Goal: Task Accomplishment & Management: Manage account settings

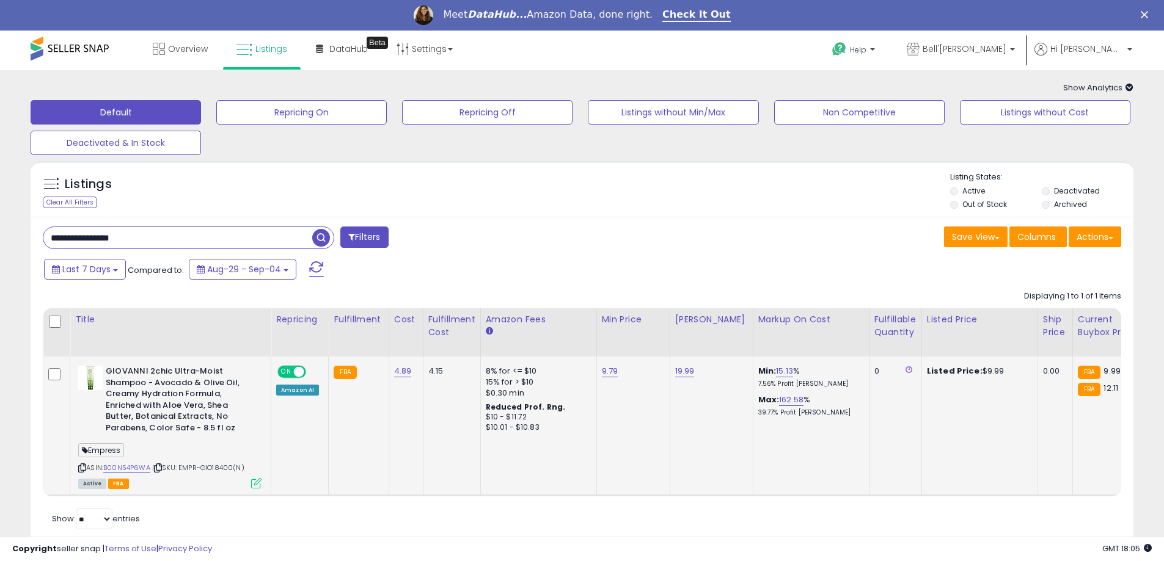
click at [255, 484] on icon at bounding box center [256, 483] width 10 height 10
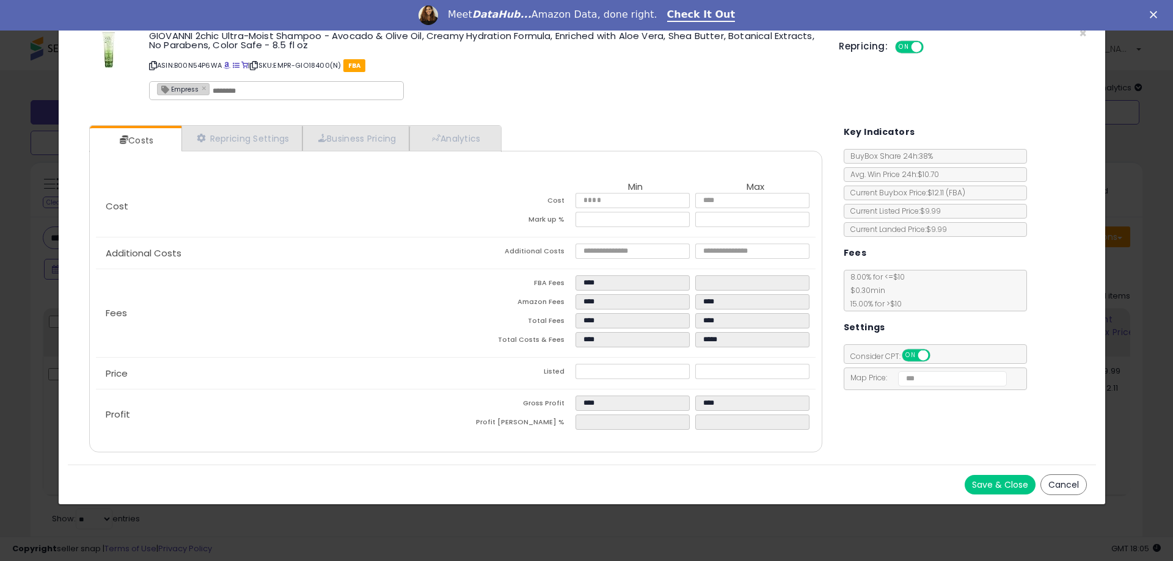
click at [1065, 482] on button "Cancel" at bounding box center [1063, 485] width 46 height 21
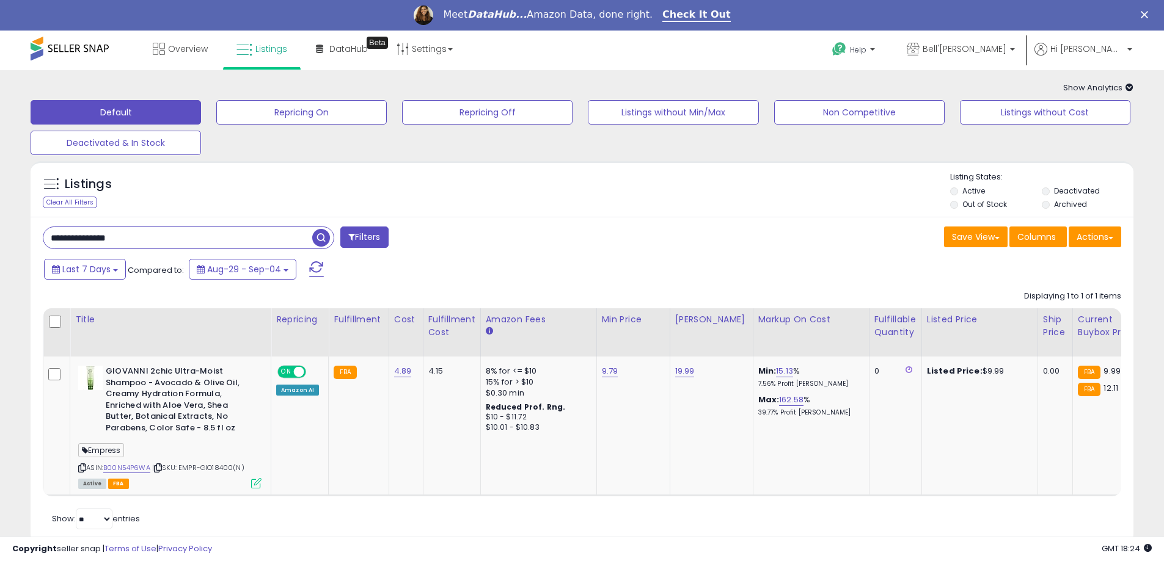
paste input "text"
type input "**********"
click at [325, 235] on span "button" at bounding box center [321, 238] width 18 height 18
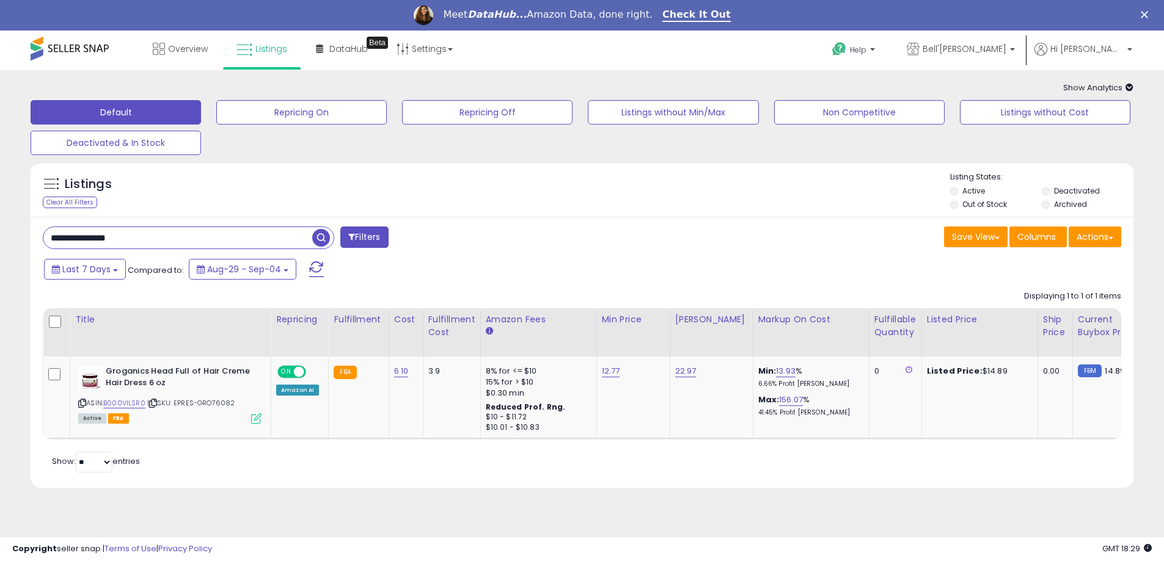
paste input "text"
click at [322, 241] on span "button" at bounding box center [321, 238] width 18 height 18
paste input "text"
click at [326, 243] on span "button" at bounding box center [321, 238] width 18 height 18
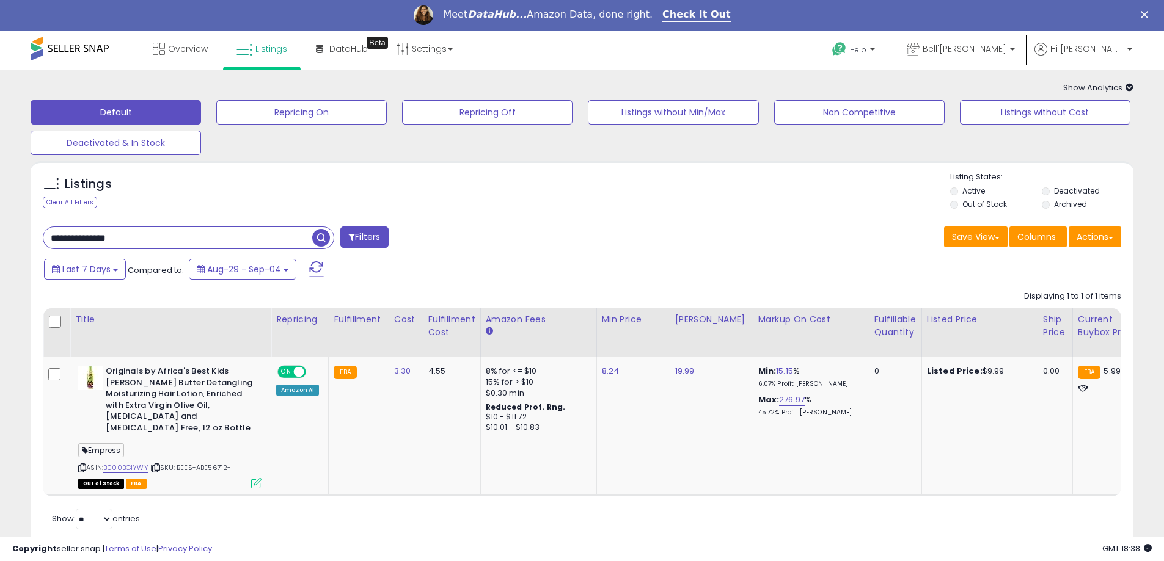
paste input "text"
click at [322, 241] on span "button" at bounding box center [321, 238] width 18 height 18
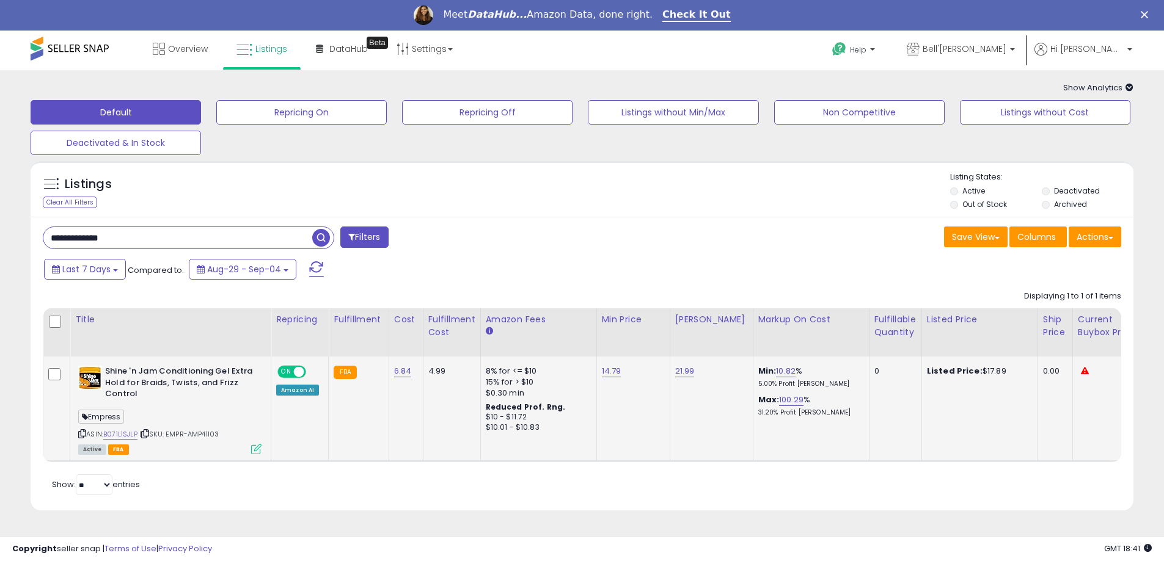
click at [256, 445] on icon at bounding box center [256, 449] width 10 height 10
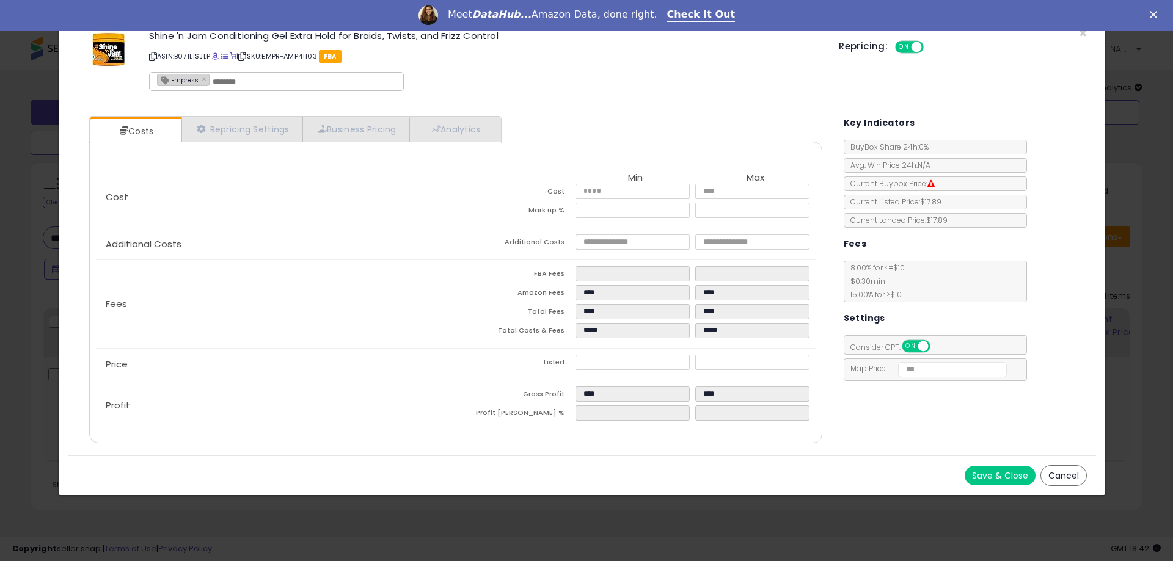
click at [1055, 483] on button "Cancel" at bounding box center [1063, 475] width 46 height 21
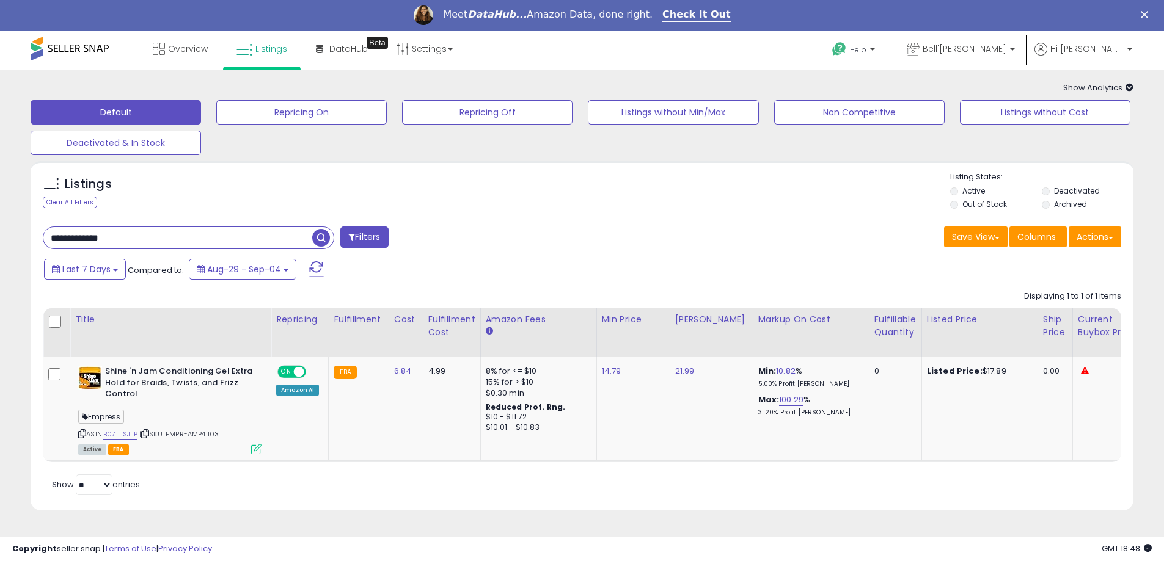
drag, startPoint x: 128, startPoint y: 238, endPoint x: -7, endPoint y: 216, distance: 136.8
click at [0, 216] on html "Unable to login Retrieving listings data.. has not yet accepted the Terms of Us…" at bounding box center [582, 280] width 1164 height 561
paste input "**"
click at [320, 244] on span "button" at bounding box center [321, 238] width 18 height 18
click at [260, 444] on icon at bounding box center [256, 449] width 10 height 10
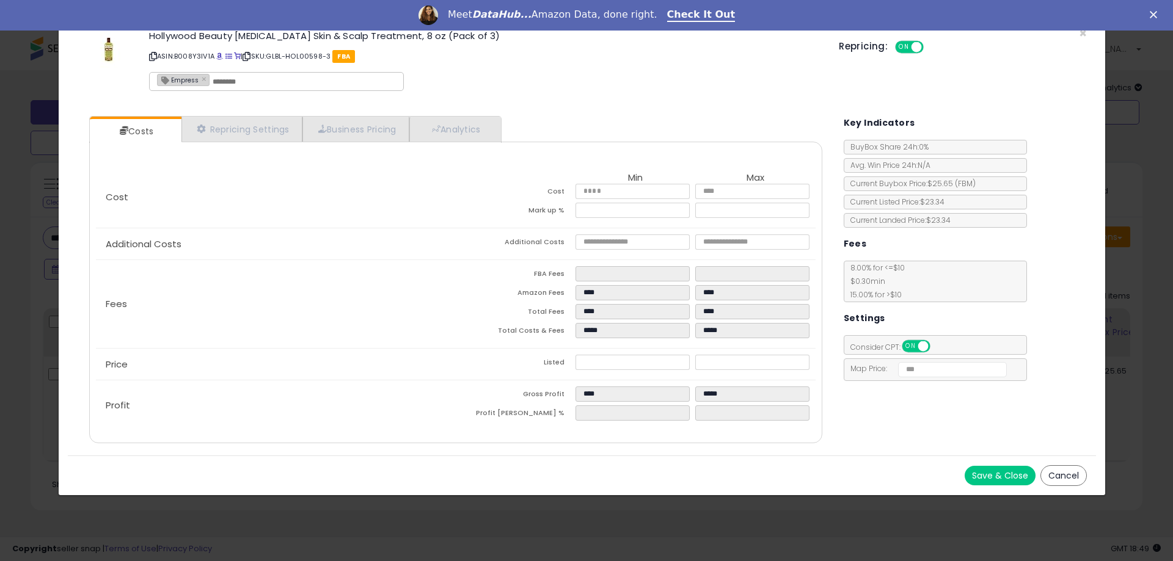
click at [1060, 473] on button "Cancel" at bounding box center [1063, 475] width 46 height 21
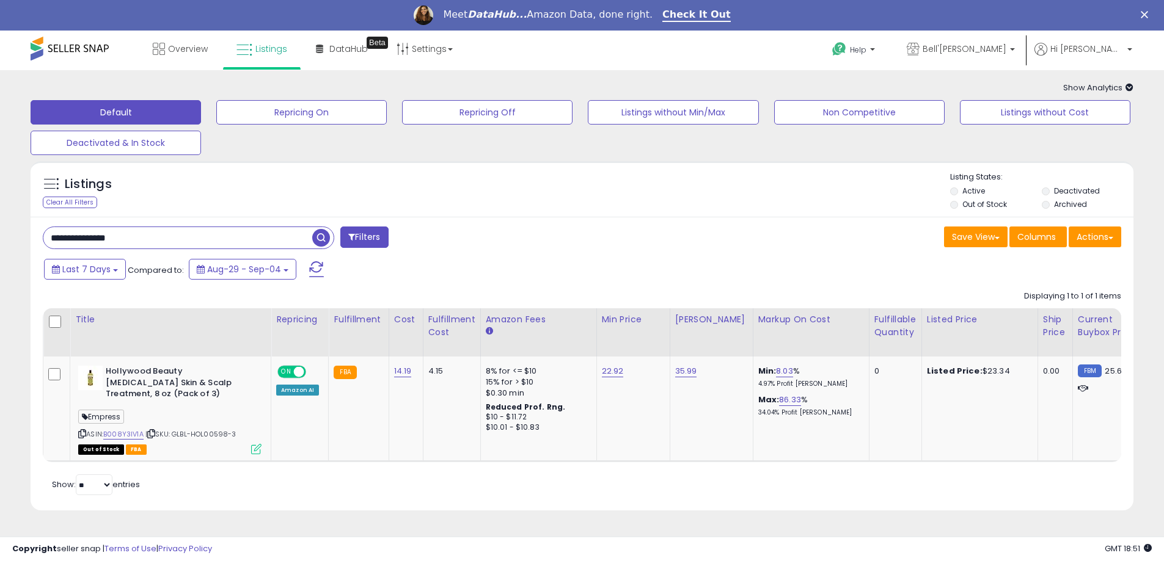
click at [231, 230] on input "**********" at bounding box center [177, 237] width 269 height 21
paste input "text"
click at [323, 235] on span "button" at bounding box center [321, 238] width 18 height 18
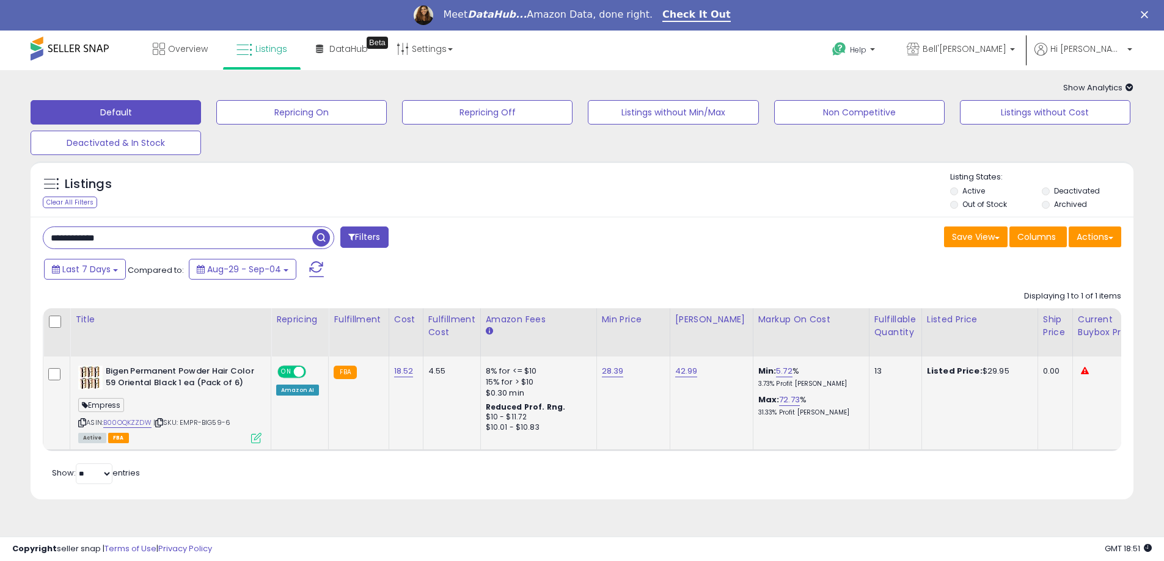
click at [259, 436] on icon at bounding box center [256, 438] width 10 height 10
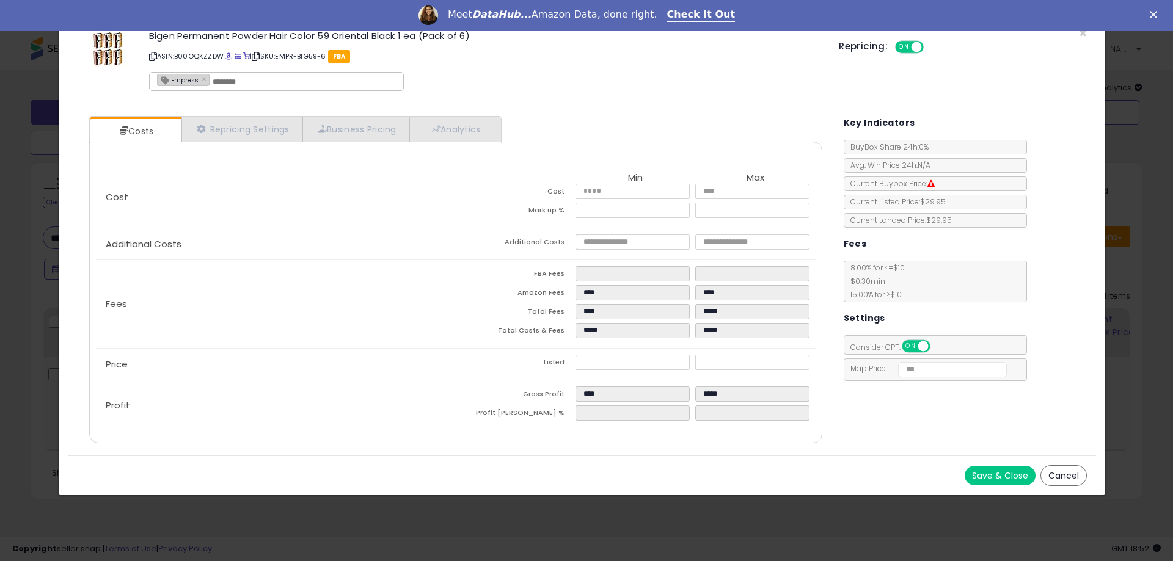
click at [1070, 476] on button "Cancel" at bounding box center [1063, 475] width 46 height 21
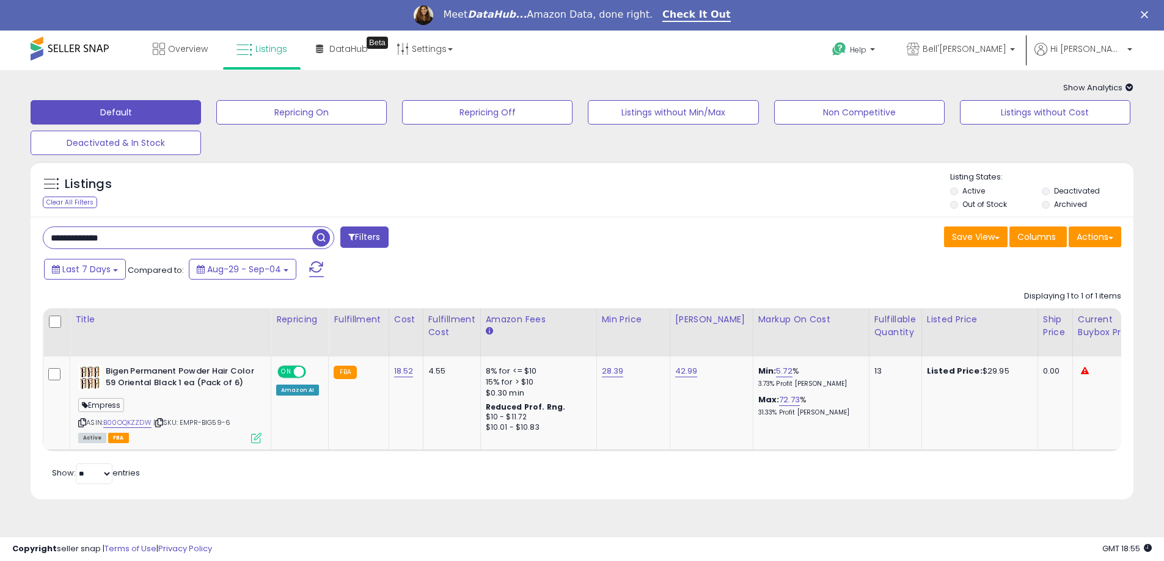
paste input "**"
click at [323, 241] on span "button" at bounding box center [321, 238] width 18 height 18
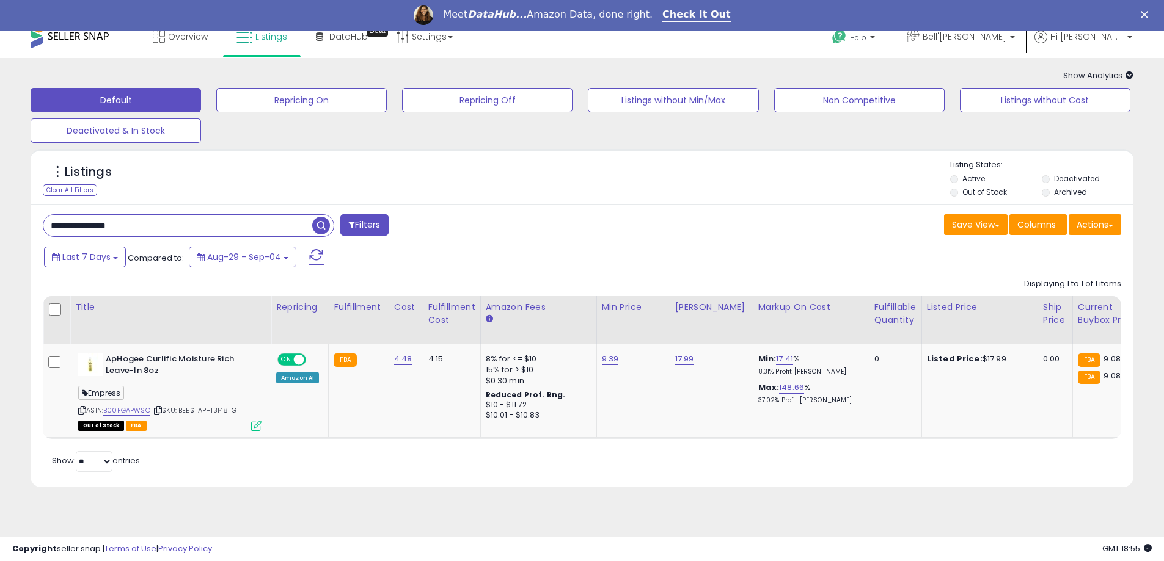
scroll to position [16, 0]
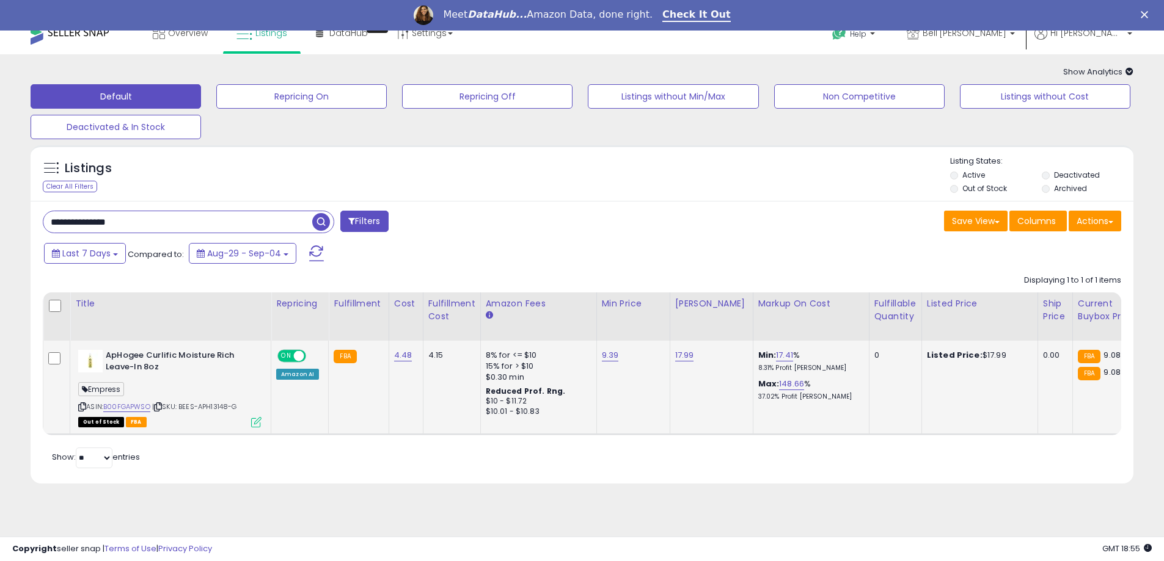
click at [257, 422] on icon at bounding box center [256, 422] width 10 height 10
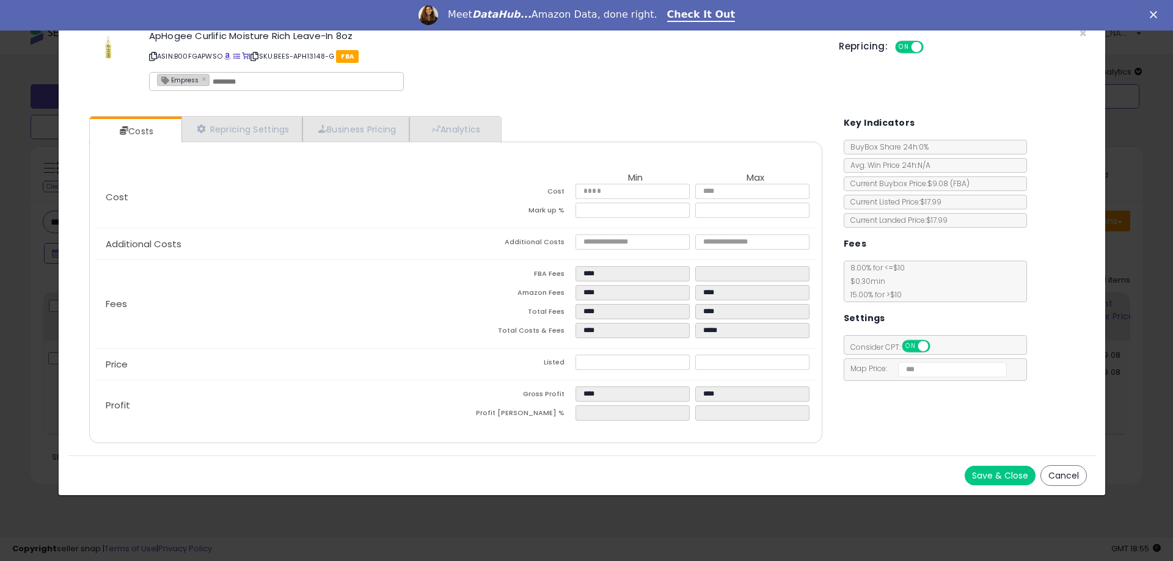
click at [1079, 480] on button "Cancel" at bounding box center [1063, 475] width 46 height 21
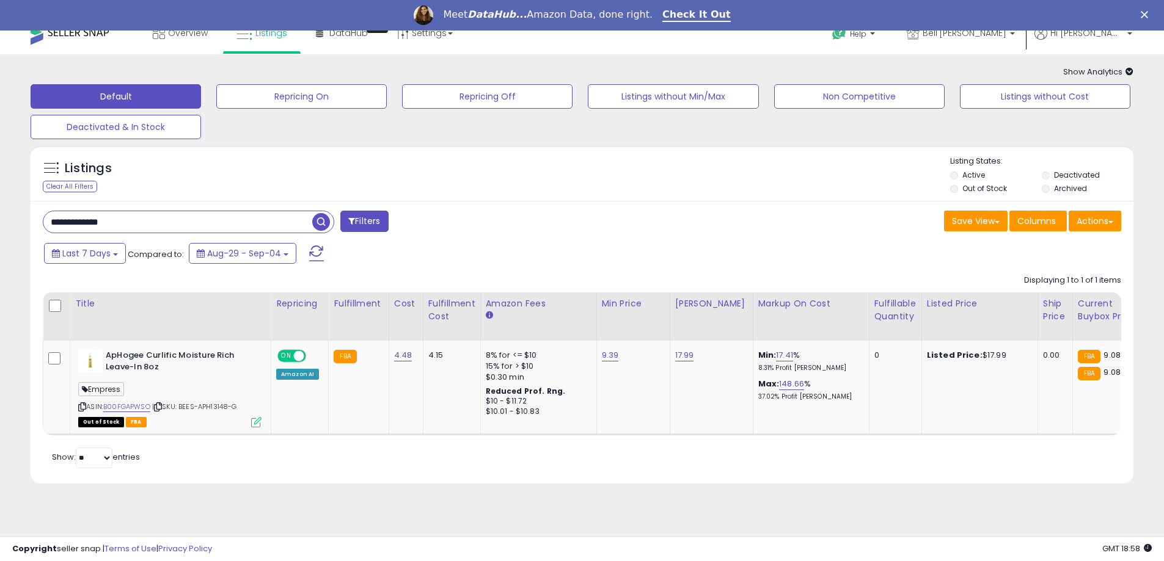
paste input "text"
click at [324, 223] on span "button" at bounding box center [321, 222] width 18 height 18
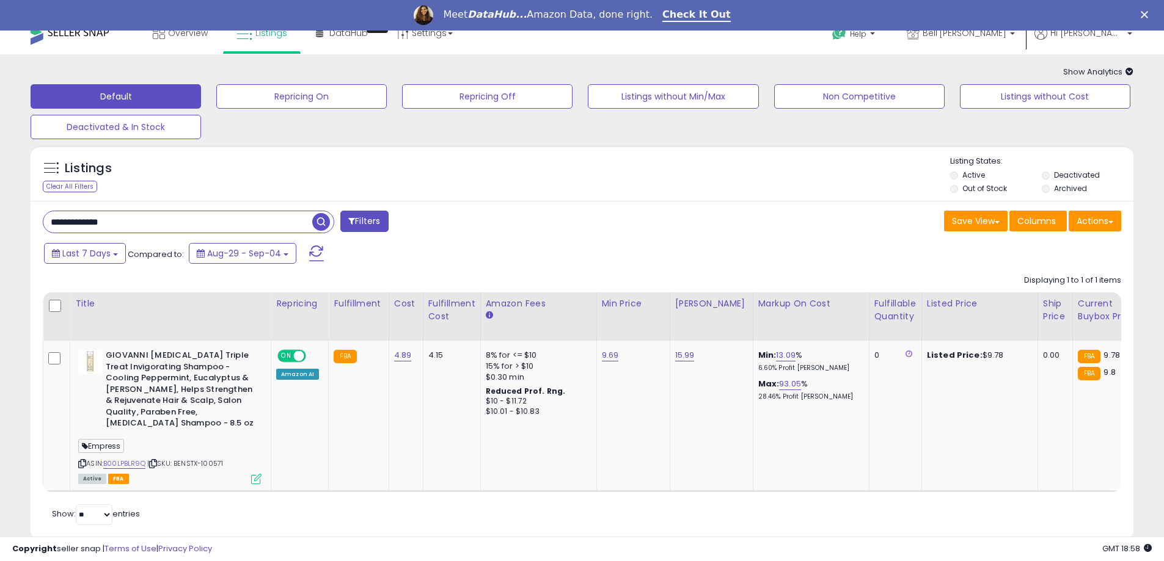
click at [170, 221] on input "**********" at bounding box center [177, 221] width 269 height 21
paste input "text"
click at [319, 222] on span "button" at bounding box center [321, 222] width 18 height 18
click at [258, 479] on icon at bounding box center [256, 479] width 10 height 10
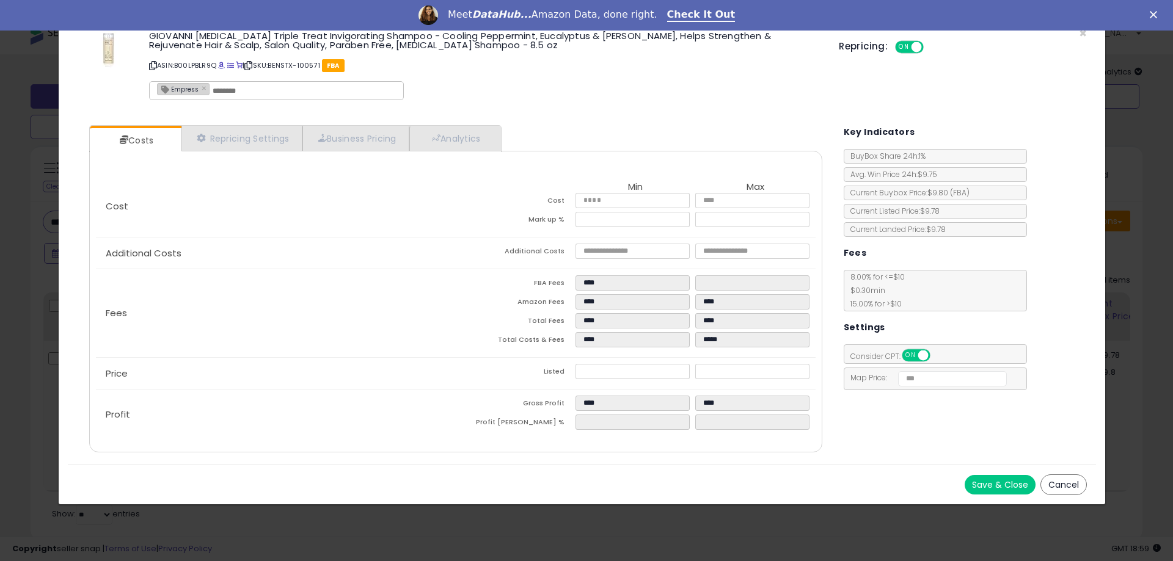
click at [1072, 488] on button "Cancel" at bounding box center [1063, 485] width 46 height 21
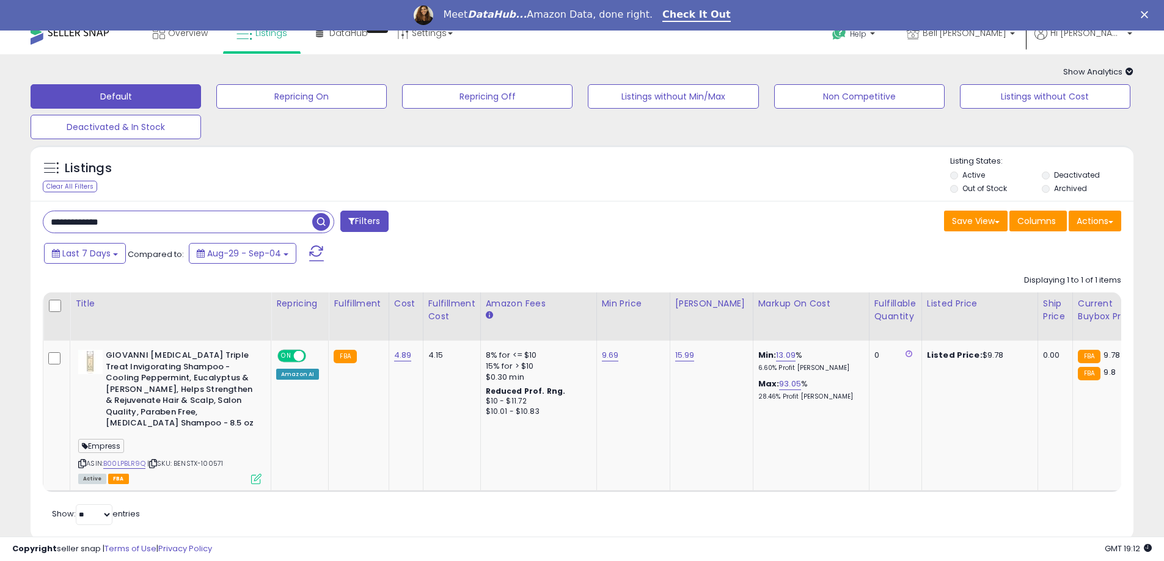
paste input "**"
click at [324, 216] on span "button" at bounding box center [321, 222] width 18 height 18
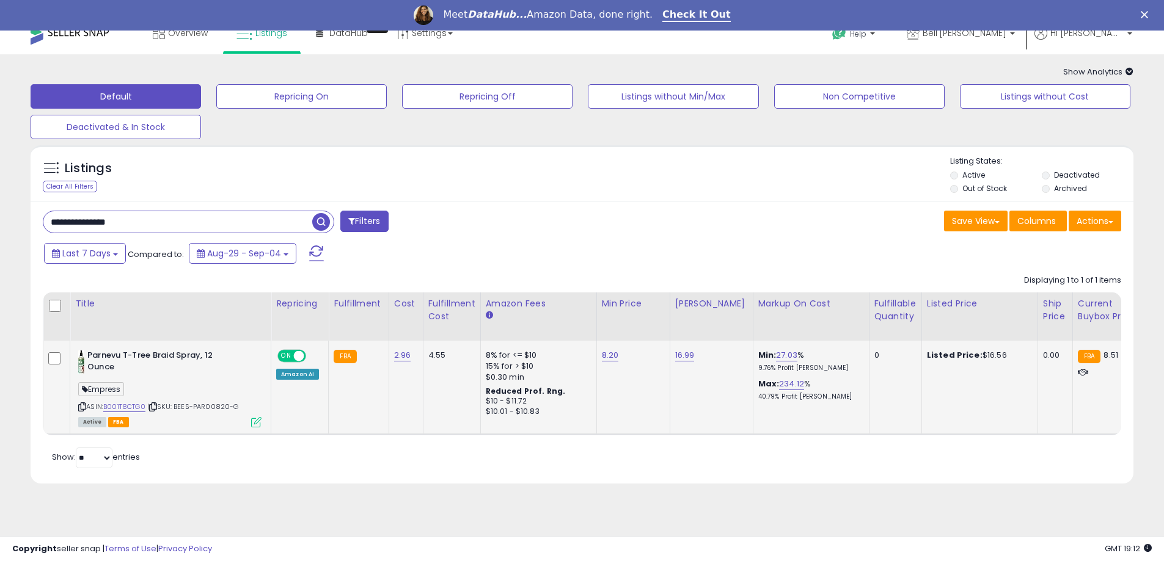
click at [252, 422] on icon at bounding box center [256, 422] width 10 height 10
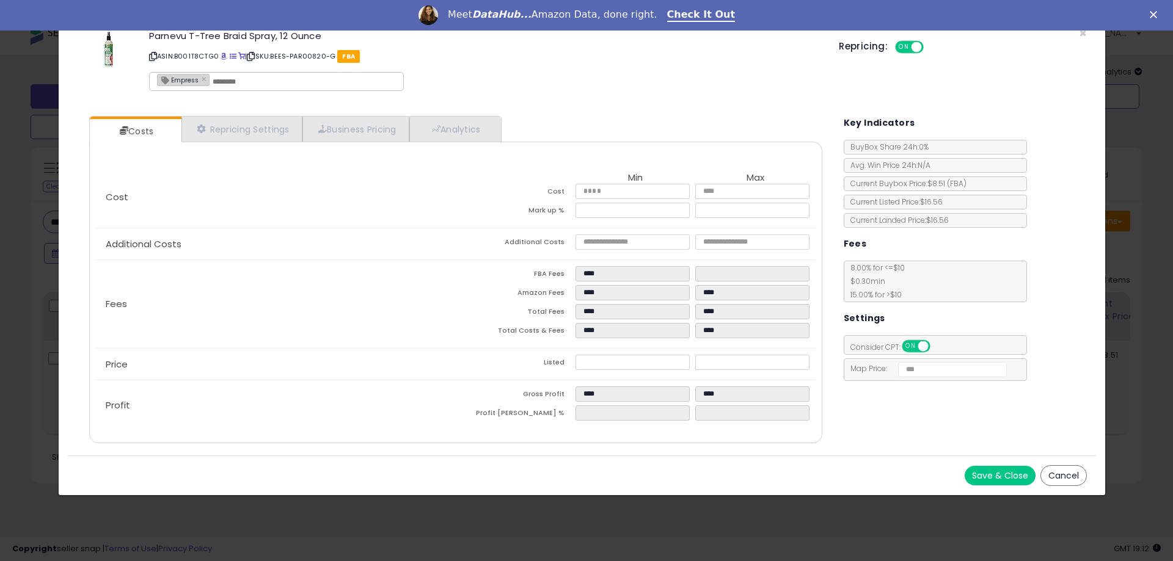
click at [1077, 476] on button "Cancel" at bounding box center [1063, 475] width 46 height 21
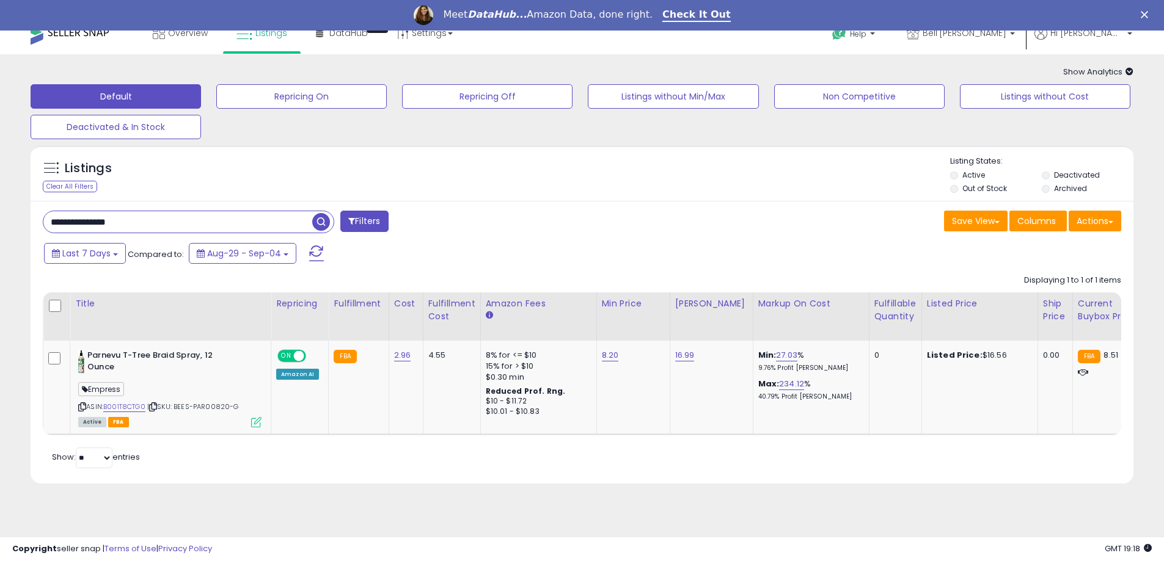
drag, startPoint x: 141, startPoint y: 232, endPoint x: 43, endPoint y: 231, distance: 97.7
click at [43, 231] on div "**********" at bounding box center [188, 222] width 291 height 23
paste input "text"
click at [328, 228] on span "button" at bounding box center [321, 222] width 18 height 18
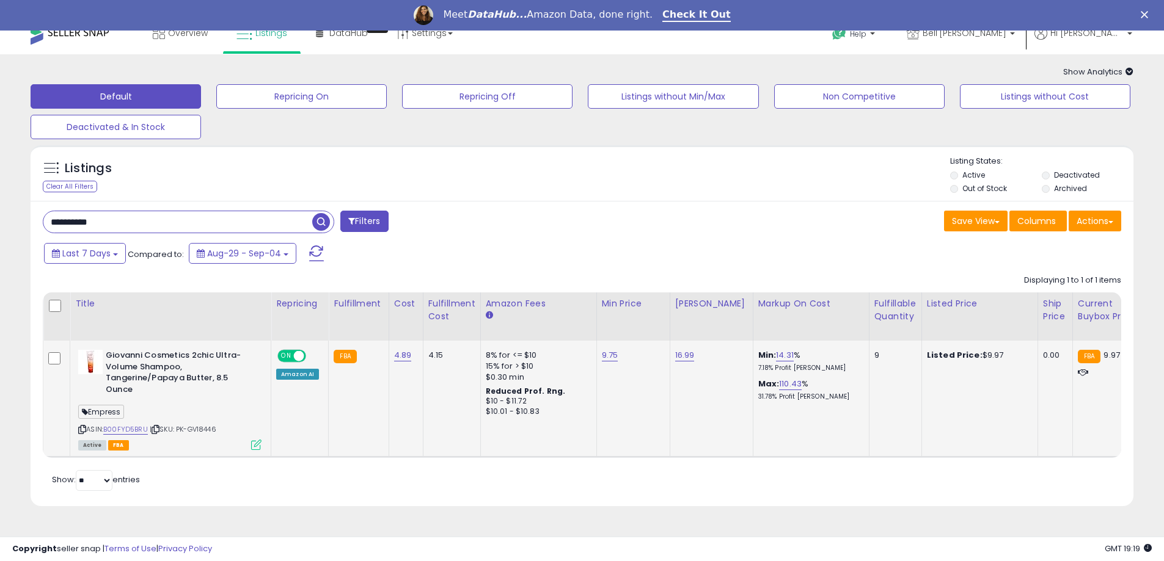
click at [254, 446] on icon at bounding box center [256, 445] width 10 height 10
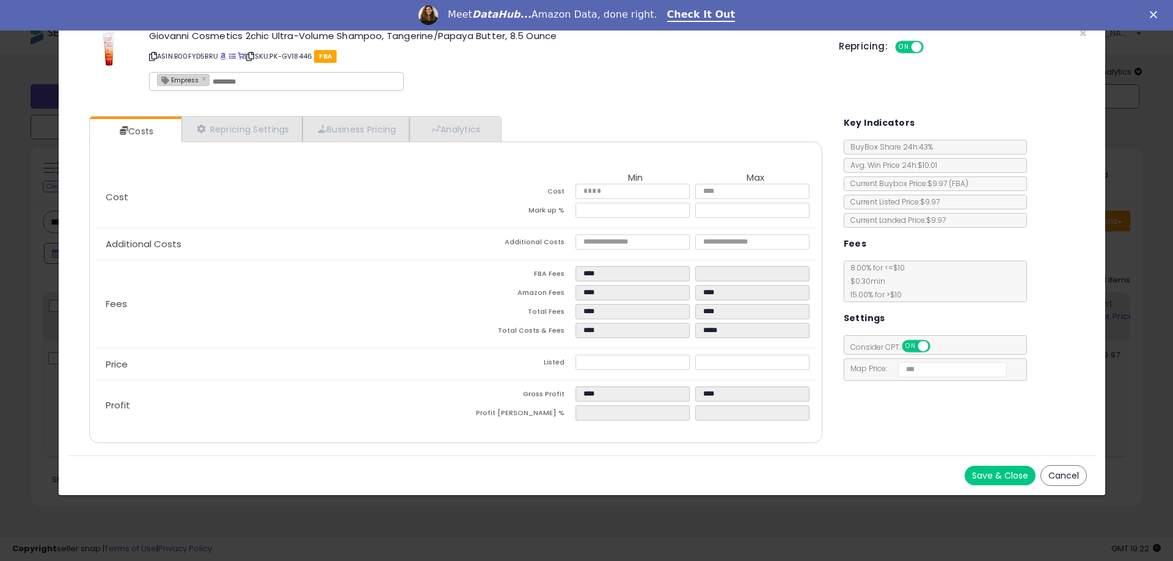
click at [1054, 469] on button "Cancel" at bounding box center [1063, 475] width 46 height 21
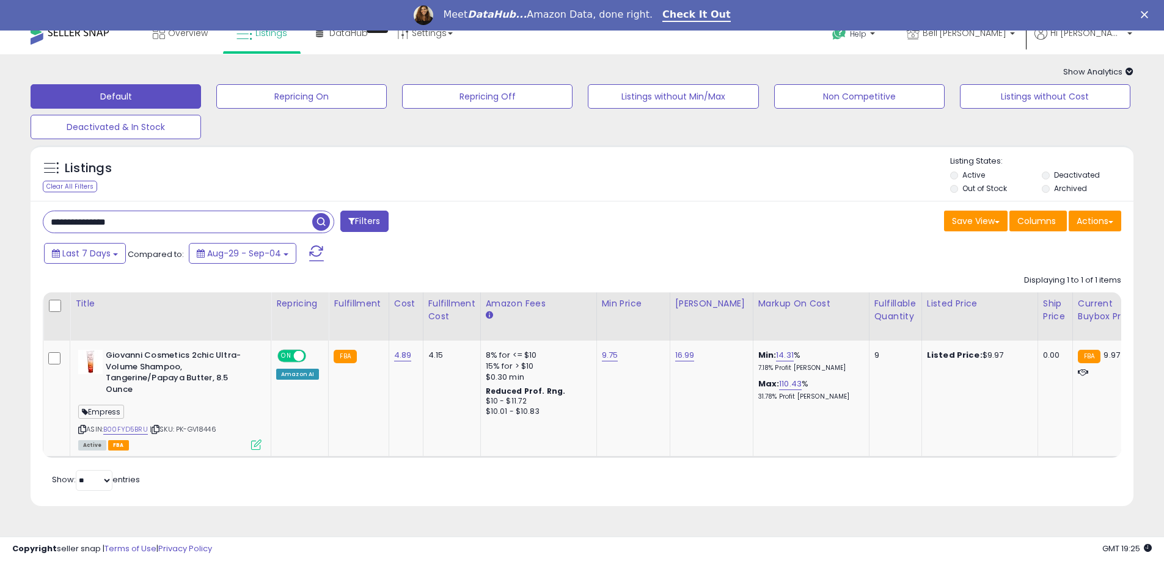
paste input "text"
click at [319, 217] on span "button" at bounding box center [321, 222] width 18 height 18
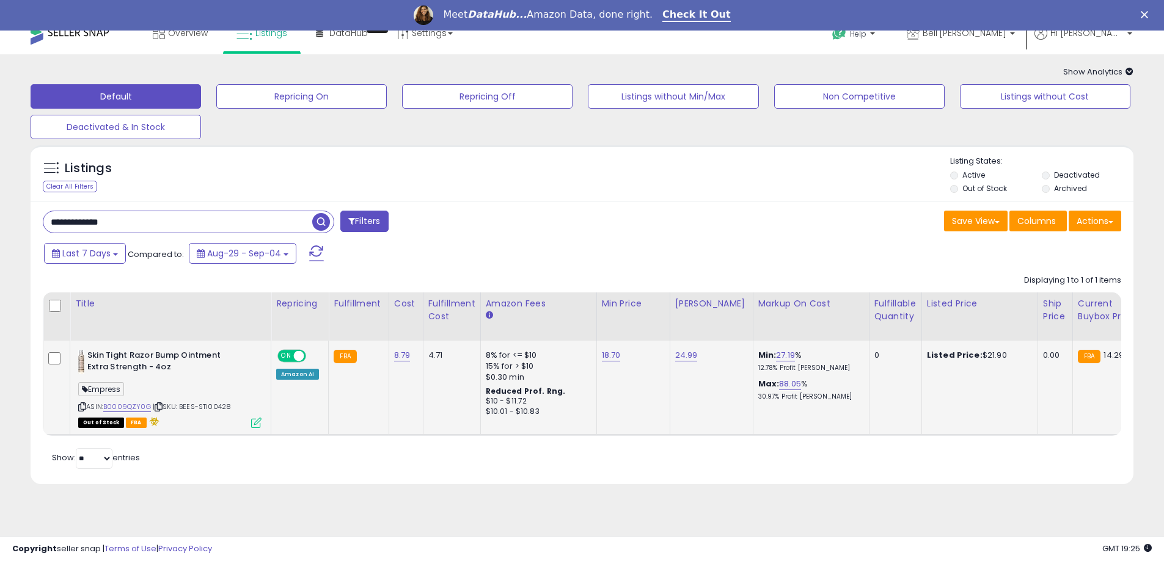
click at [254, 422] on icon at bounding box center [256, 423] width 10 height 10
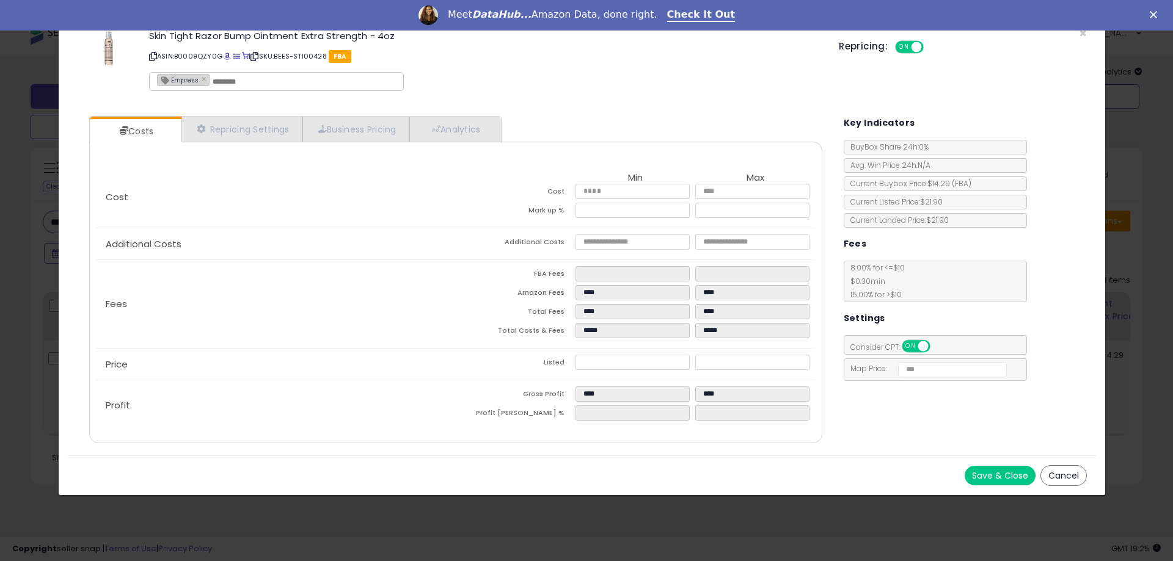
click at [1062, 471] on button "Cancel" at bounding box center [1063, 475] width 46 height 21
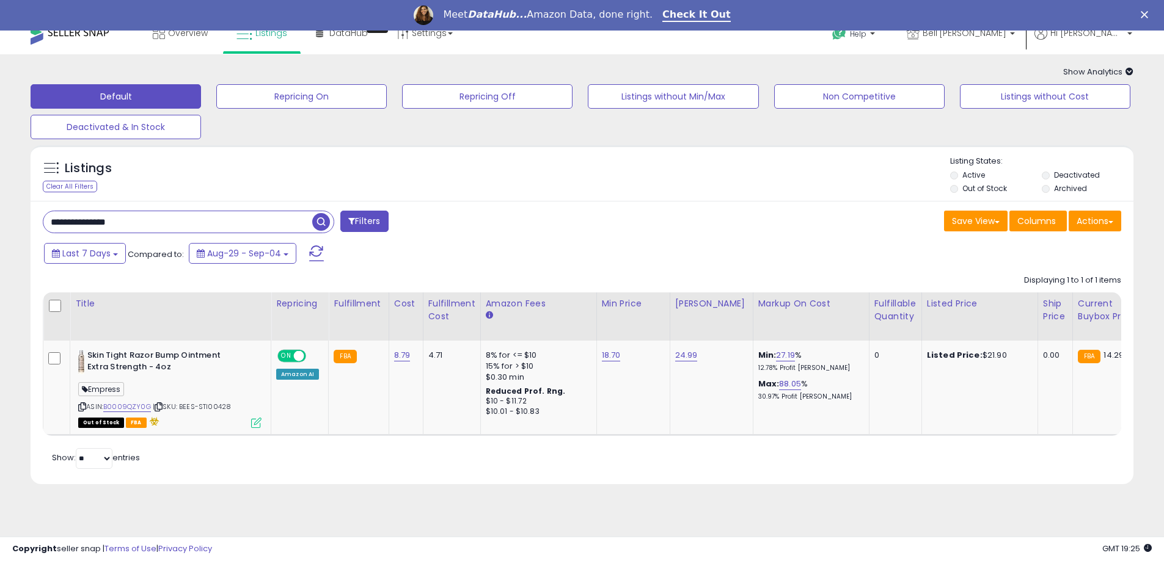
paste input "text"
click at [318, 221] on span "button" at bounding box center [321, 222] width 18 height 18
paste input "text"
click at [318, 219] on span "button" at bounding box center [321, 222] width 18 height 18
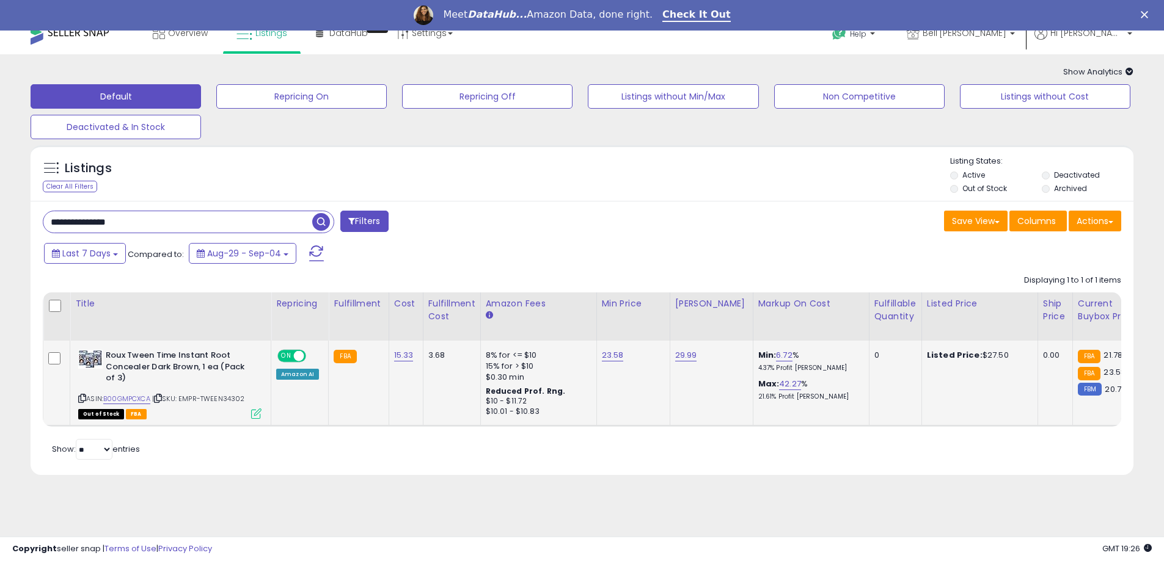
click at [255, 416] on icon at bounding box center [256, 414] width 10 height 10
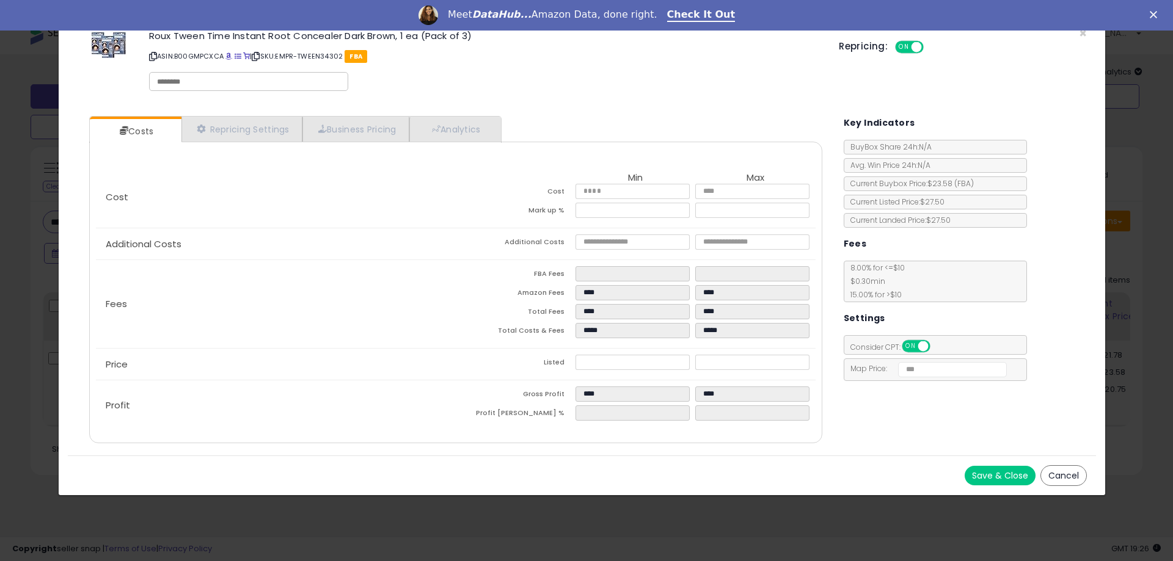
click at [1061, 470] on button "Cancel" at bounding box center [1063, 475] width 46 height 21
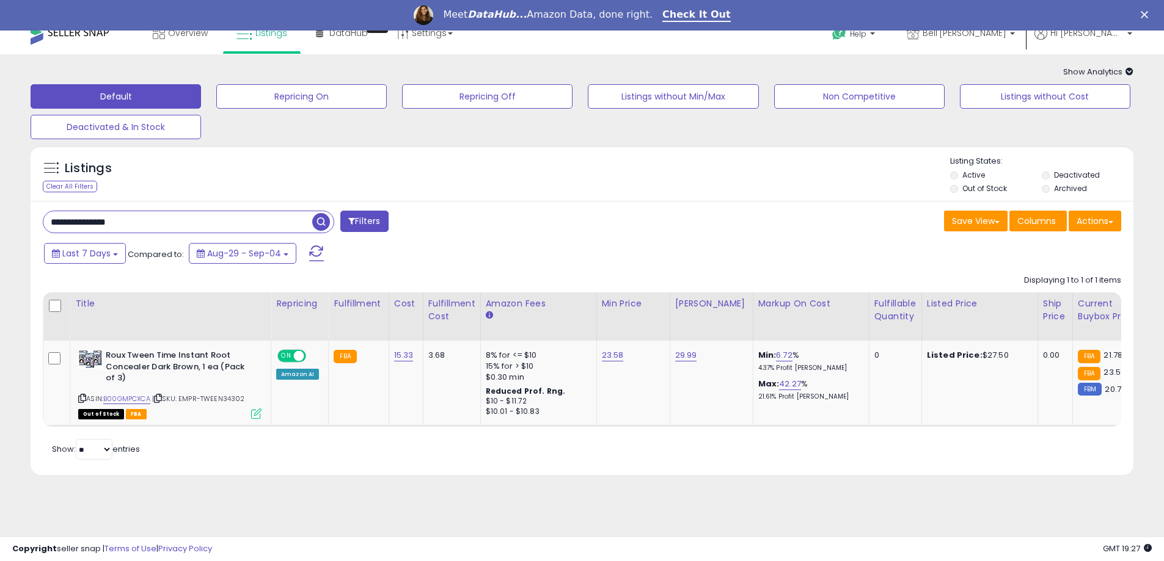
click at [271, 233] on input "**********" at bounding box center [177, 221] width 269 height 21
paste input "text"
click at [322, 226] on span "button" at bounding box center [321, 222] width 18 height 18
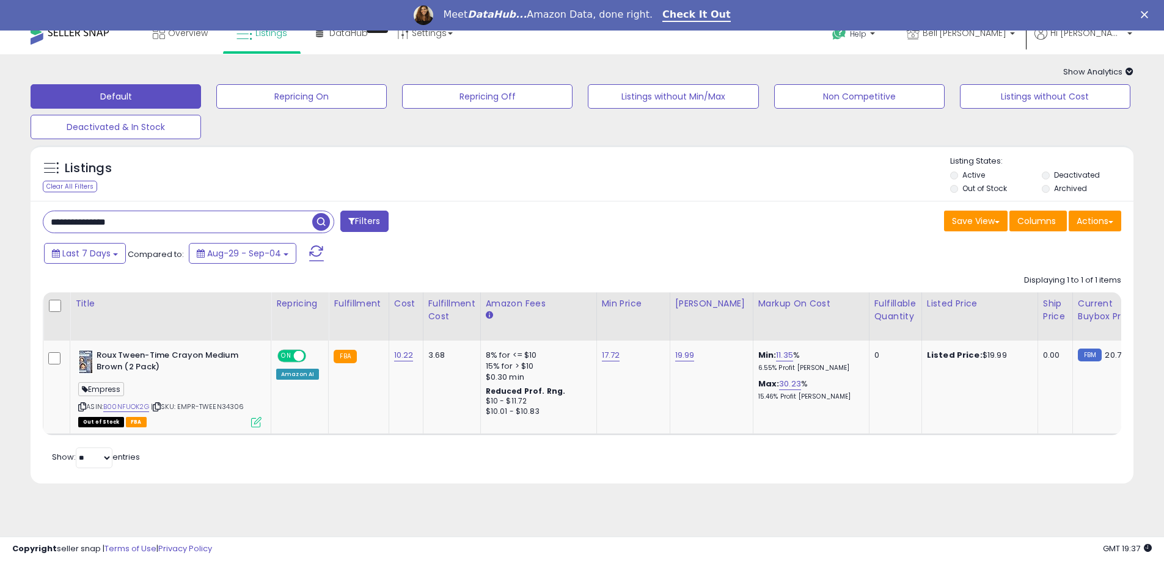
drag, startPoint x: 181, startPoint y: 231, endPoint x: 32, endPoint y: 227, distance: 148.5
click at [32, 227] on div "**********" at bounding box center [582, 342] width 1103 height 282
paste input "text"
click at [317, 221] on span "button" at bounding box center [321, 222] width 18 height 18
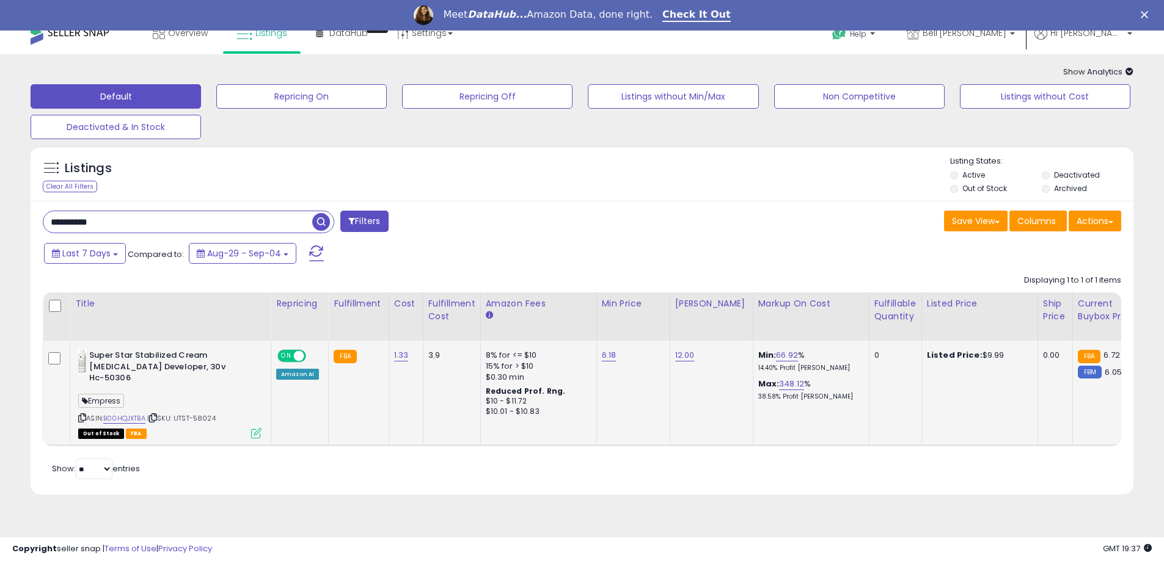
click at [258, 428] on icon at bounding box center [256, 433] width 10 height 10
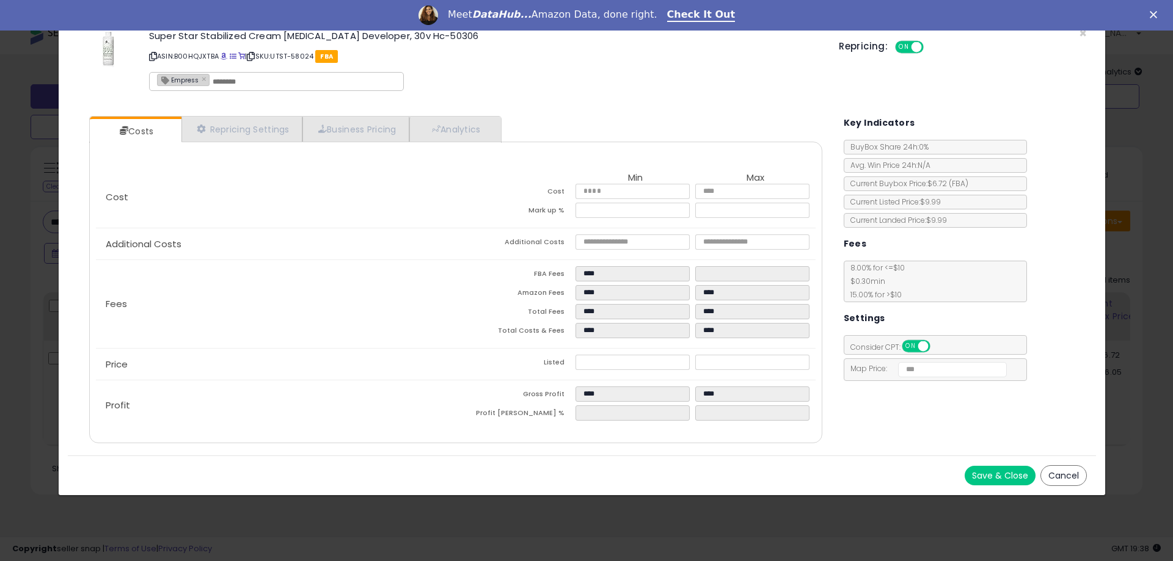
drag, startPoint x: 1077, startPoint y: 476, endPoint x: 944, endPoint y: 461, distance: 133.4
click at [1076, 476] on button "Cancel" at bounding box center [1063, 475] width 46 height 21
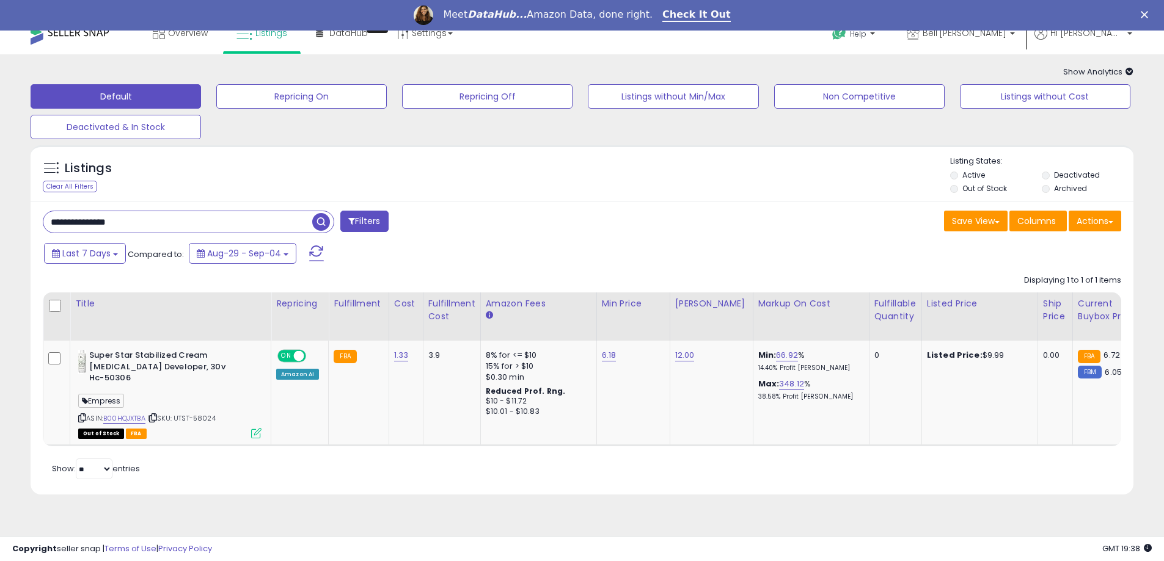
paste input "text"
click at [320, 224] on span "button" at bounding box center [321, 222] width 18 height 18
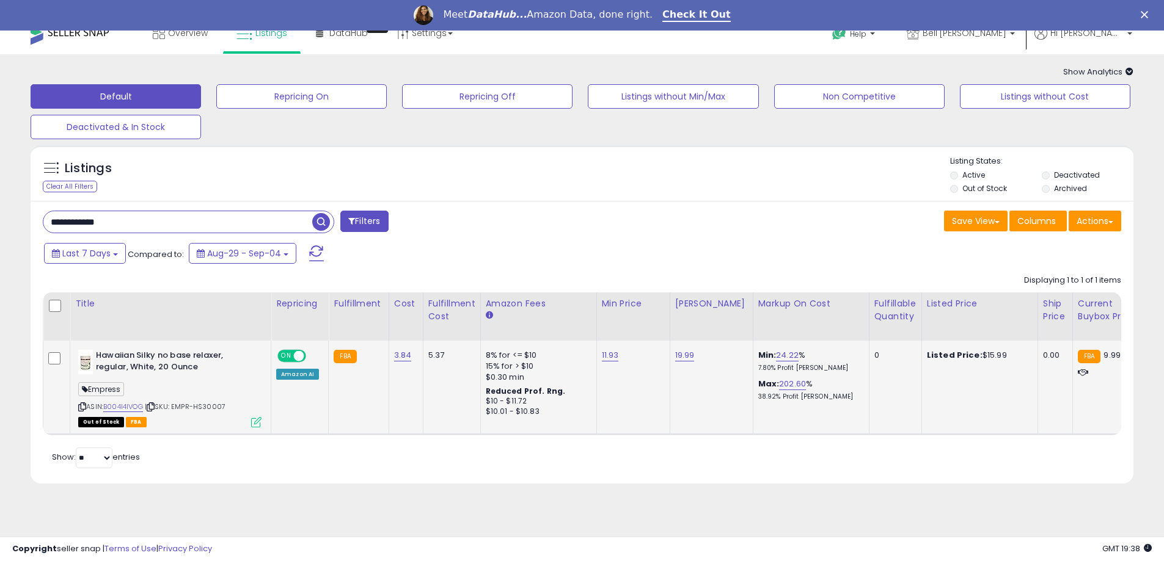
click at [260, 426] on icon at bounding box center [256, 422] width 10 height 10
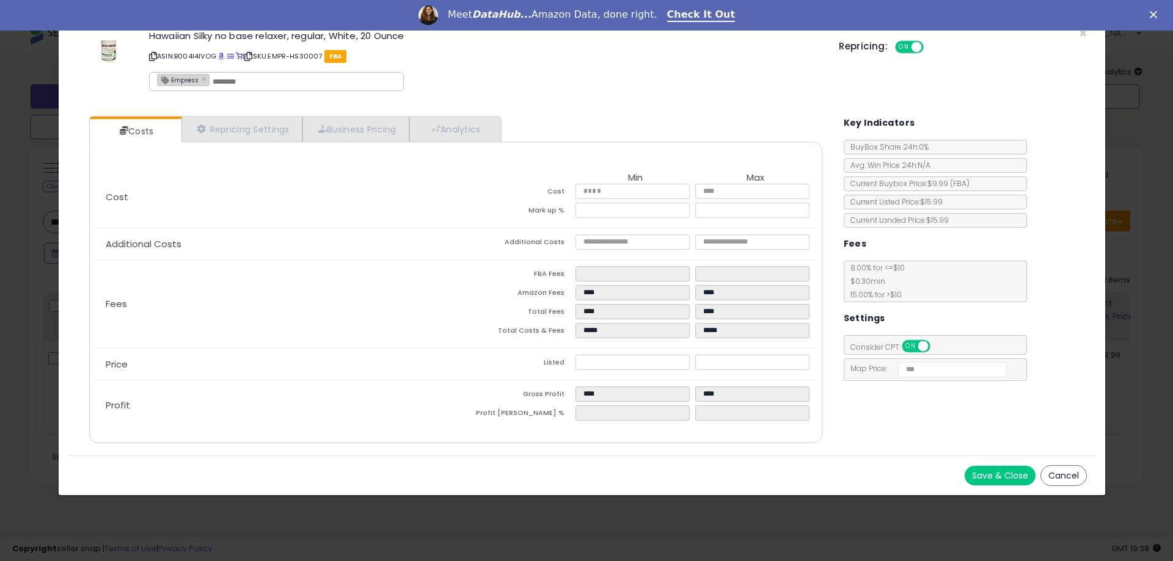
click at [1051, 477] on button "Cancel" at bounding box center [1063, 475] width 46 height 21
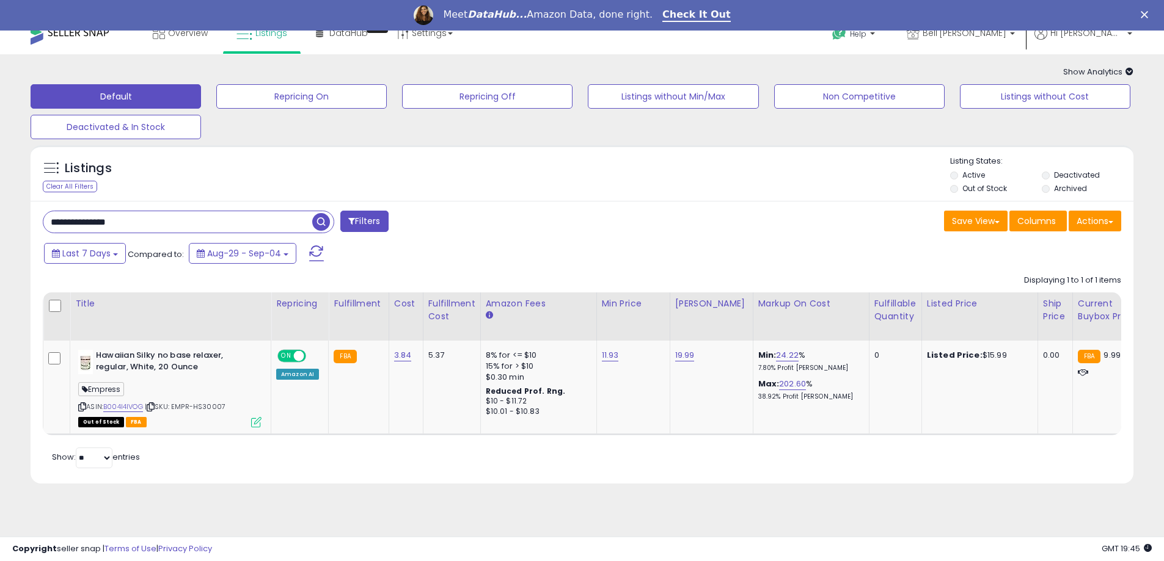
paste input "*******"
type input "**********"
click at [319, 221] on span "button" at bounding box center [321, 222] width 18 height 18
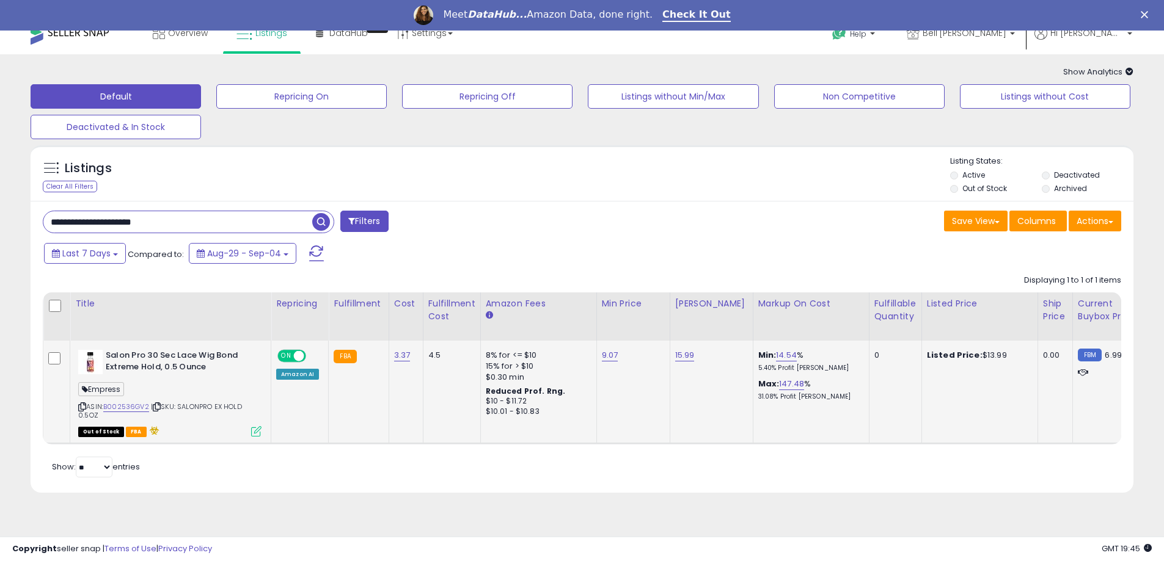
click at [260, 429] on icon at bounding box center [256, 431] width 10 height 10
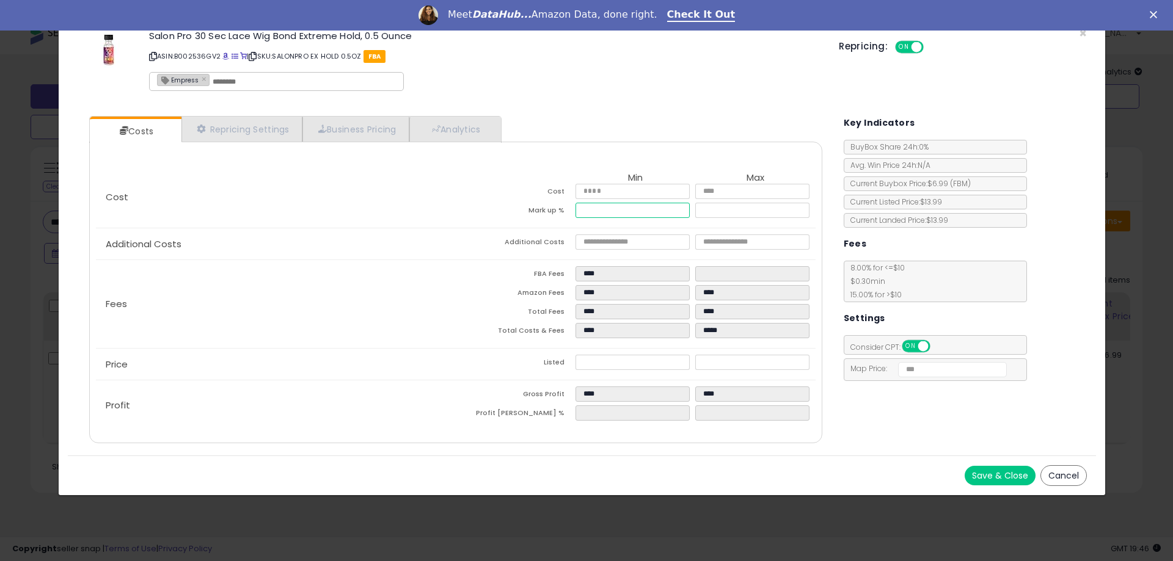
drag, startPoint x: 622, startPoint y: 208, endPoint x: 492, endPoint y: 213, distance: 129.6
click at [492, 213] on tr "Mark up % ***** ******" at bounding box center [636, 212] width 360 height 19
type input "*****"
type input "****"
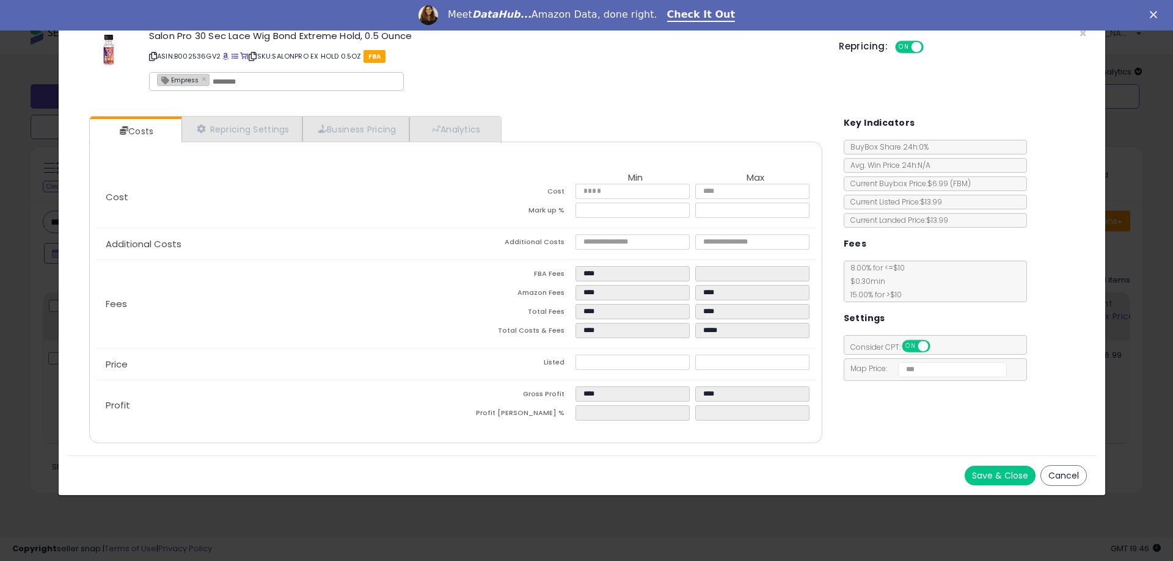
type input "****"
click at [492, 214] on td "Mark up %" at bounding box center [516, 212] width 120 height 19
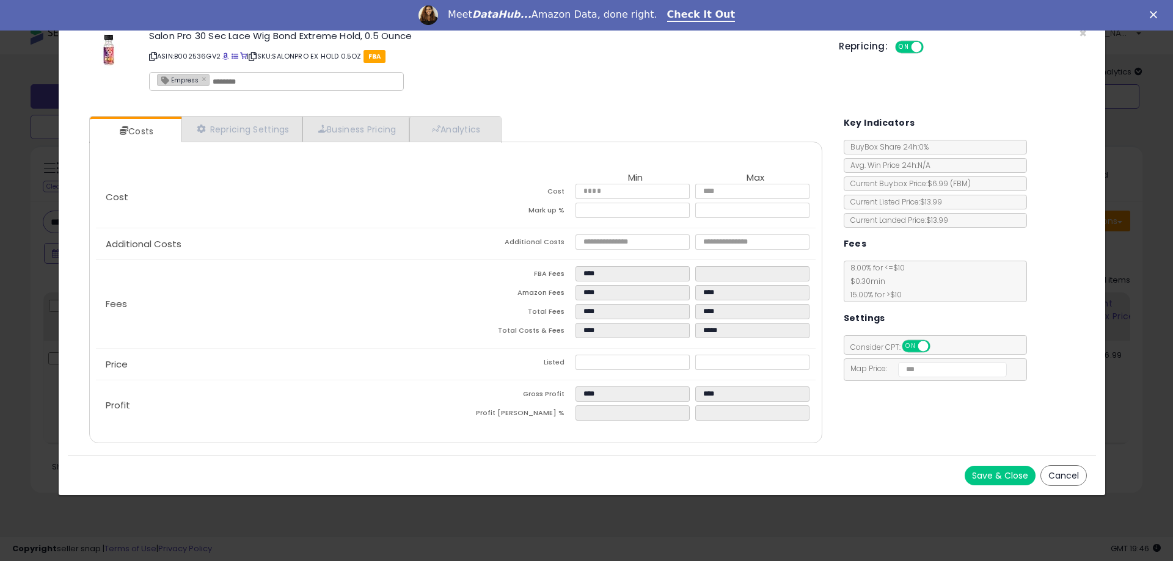
drag, startPoint x: 1010, startPoint y: 479, endPoint x: 405, endPoint y: 396, distance: 611.0
click at [417, 403] on div "× Close Salon Pro 30 Sec Lace Wig Bond Extreme Hold, 0.5 Ounce ASIN: B002536GV2…" at bounding box center [582, 257] width 1048 height 478
click at [1002, 478] on button "Save & Close" at bounding box center [1000, 476] width 71 height 20
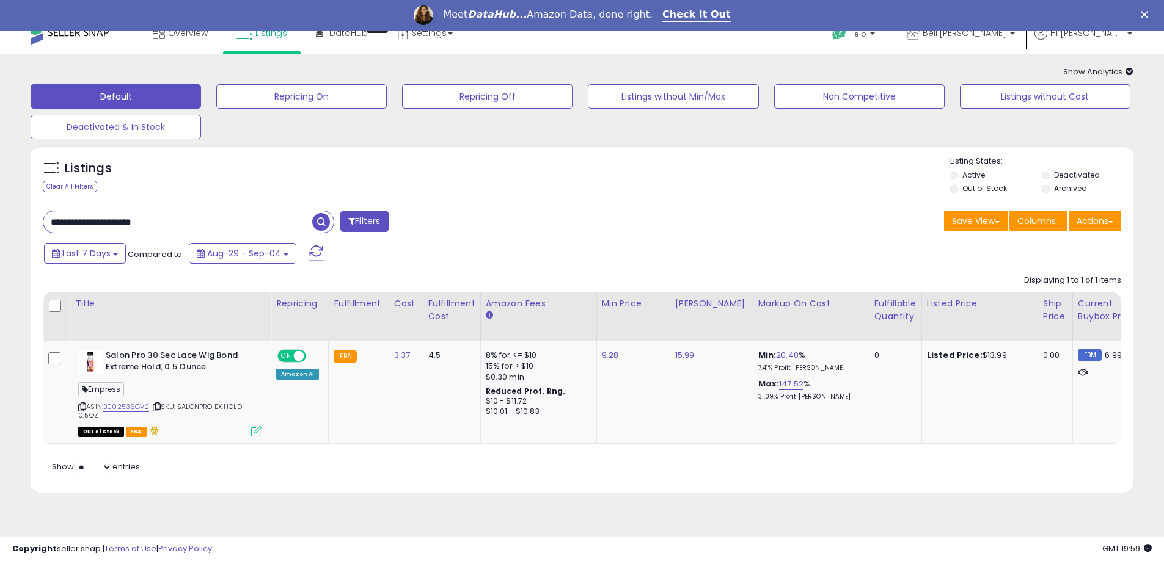
click at [227, 225] on input "**********" at bounding box center [177, 221] width 269 height 21
paste input "*******"
click at [317, 221] on span "button" at bounding box center [321, 222] width 18 height 18
click at [256, 425] on icon at bounding box center [256, 430] width 10 height 10
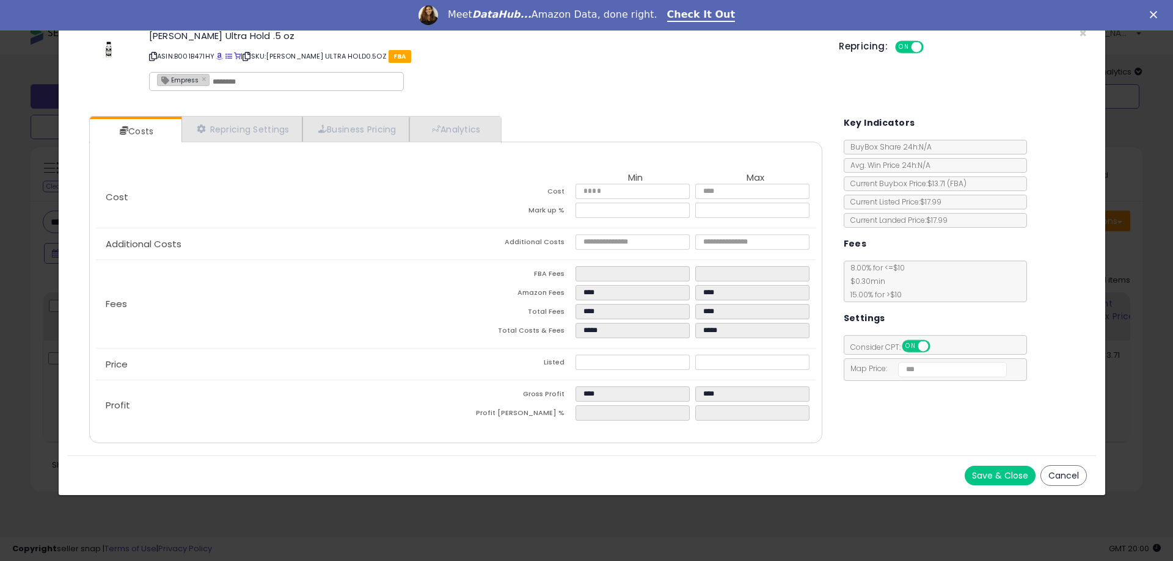
click at [1083, 472] on button "Cancel" at bounding box center [1063, 475] width 46 height 21
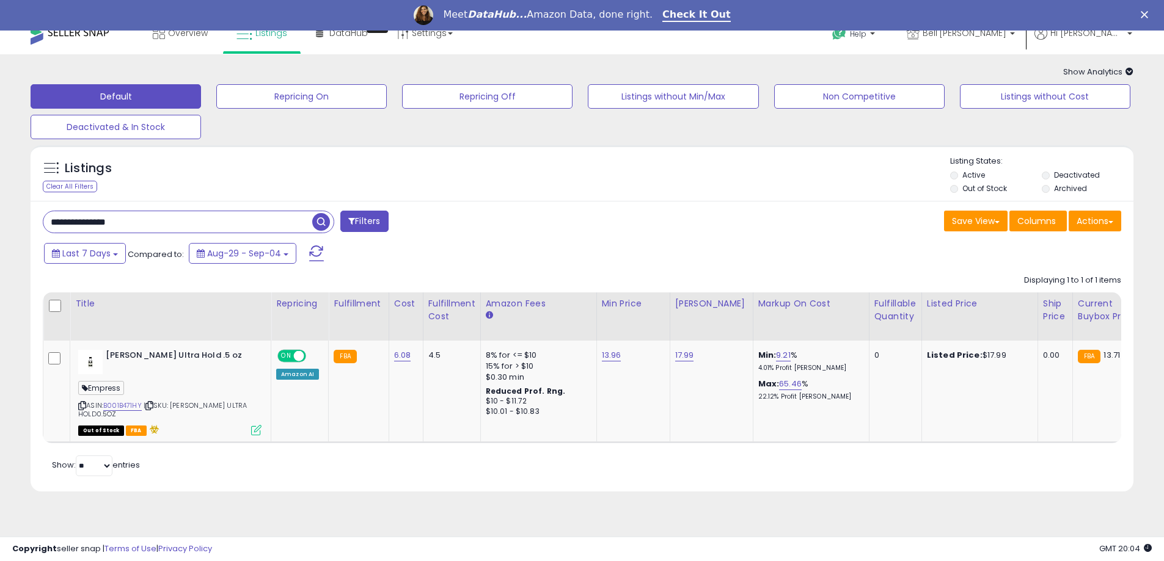
paste input "******"
click at [324, 225] on span "button" at bounding box center [321, 222] width 18 height 18
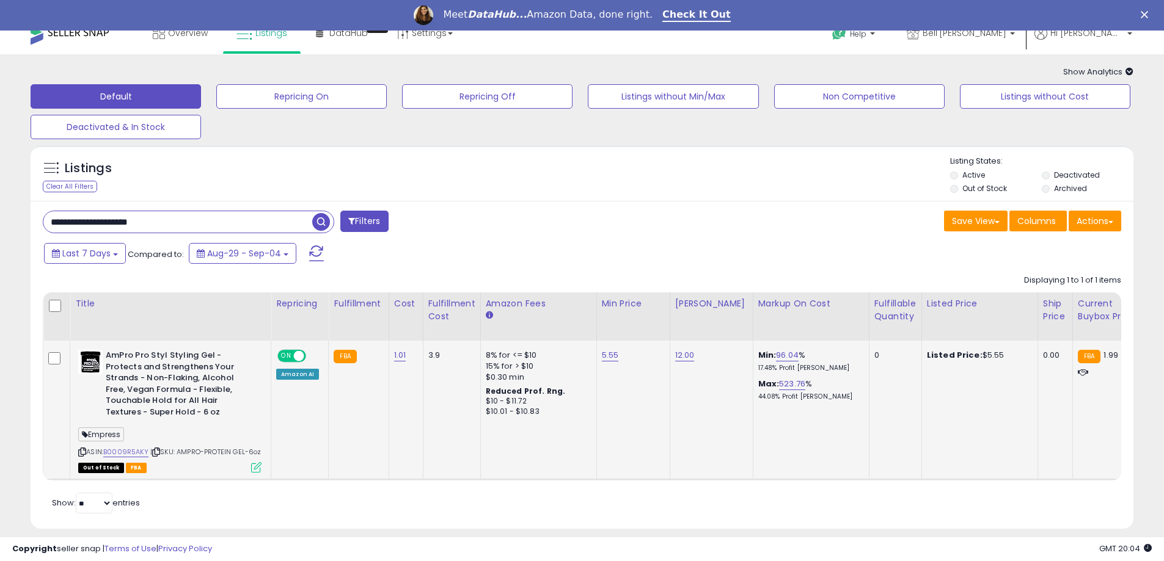
click at [255, 473] on icon at bounding box center [256, 467] width 10 height 10
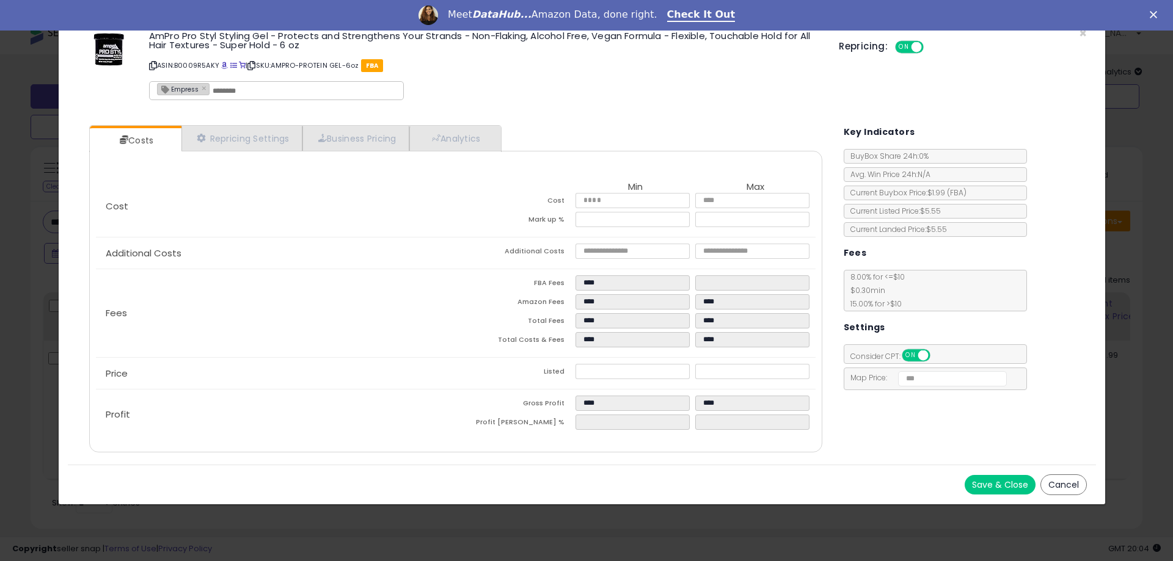
click at [1084, 483] on button "Cancel" at bounding box center [1063, 485] width 46 height 21
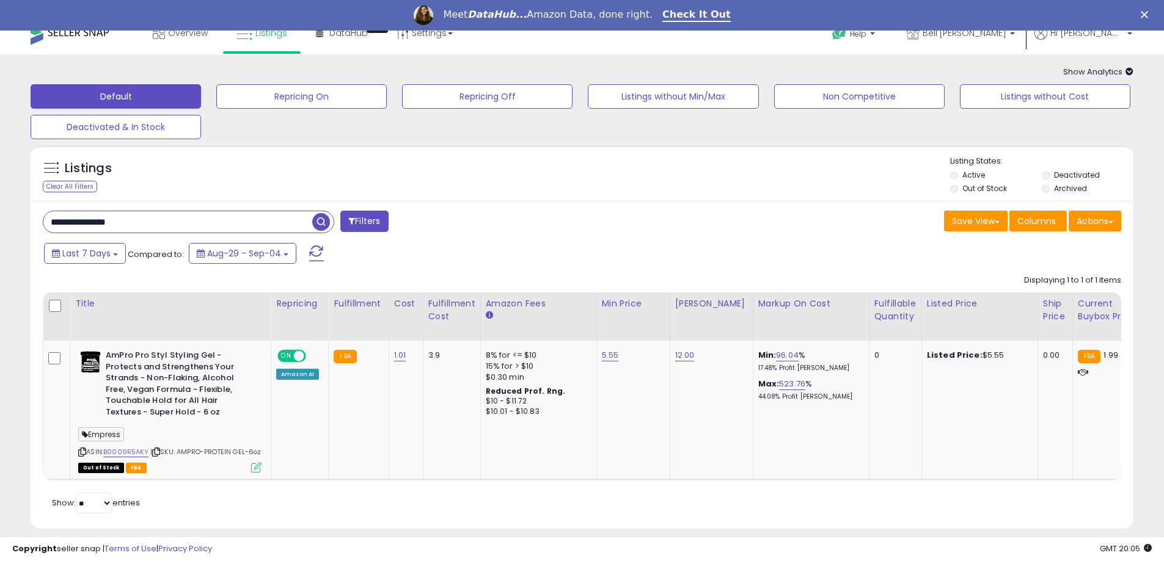
paste input "*"
click at [322, 227] on span "button" at bounding box center [321, 222] width 18 height 18
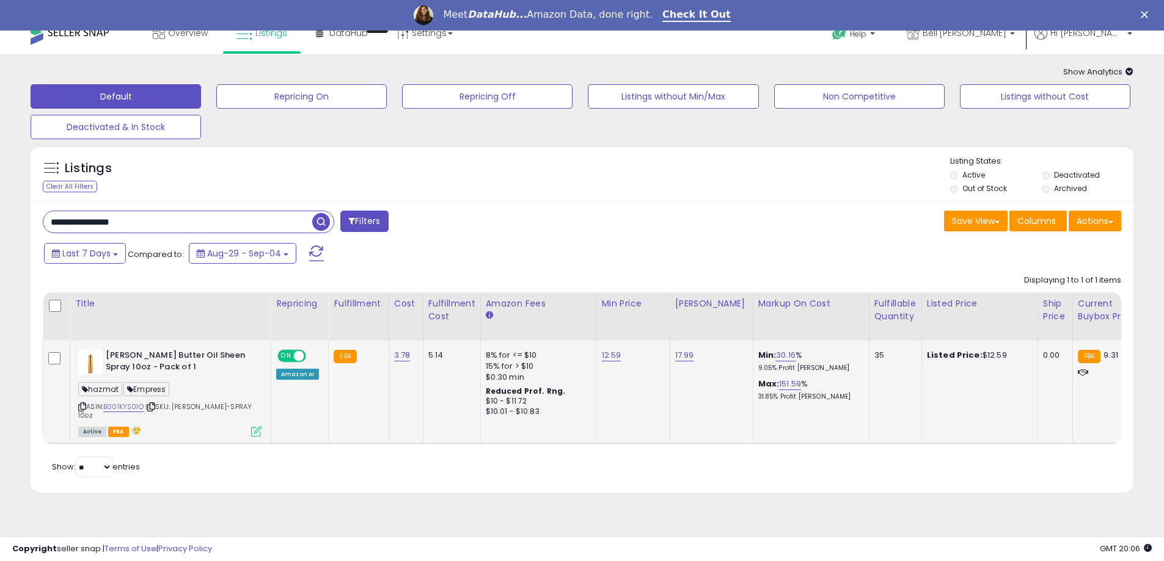
click at [254, 426] on icon at bounding box center [256, 431] width 10 height 10
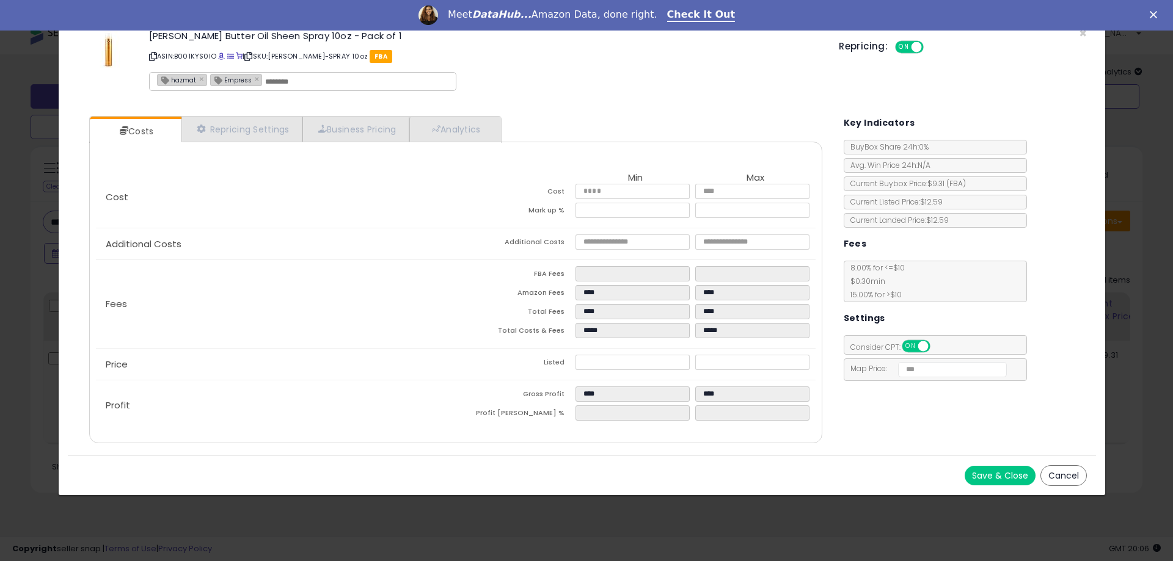
click at [1066, 476] on button "Cancel" at bounding box center [1063, 475] width 46 height 21
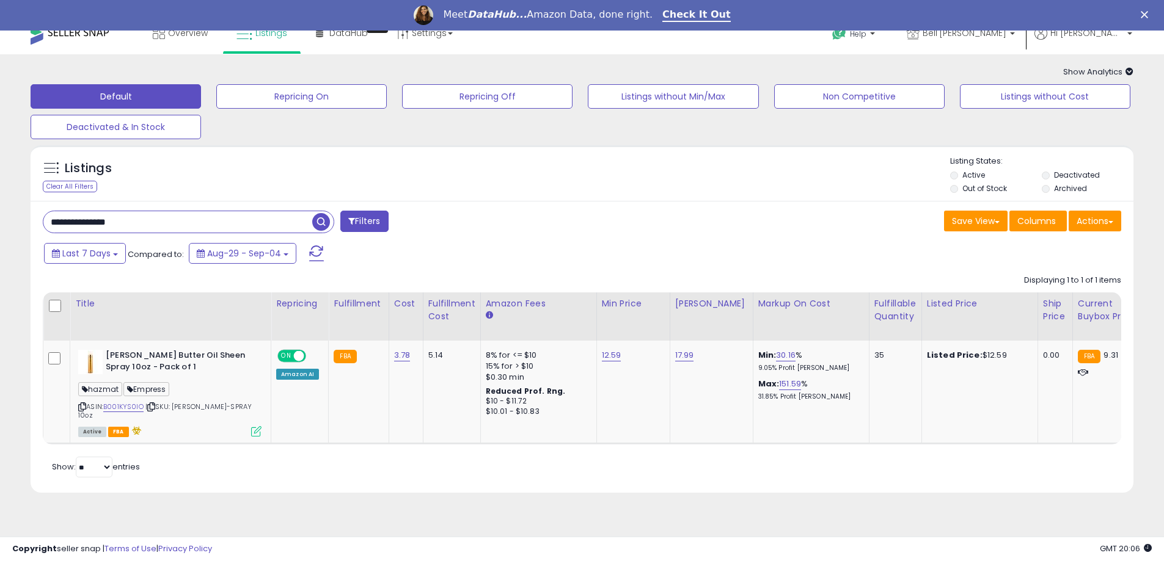
paste input "******"
drag, startPoint x: 323, startPoint y: 222, endPoint x: 286, endPoint y: 252, distance: 47.7
click at [322, 222] on span "button" at bounding box center [321, 222] width 18 height 18
paste input "text"
click at [318, 220] on span "button" at bounding box center [321, 222] width 18 height 18
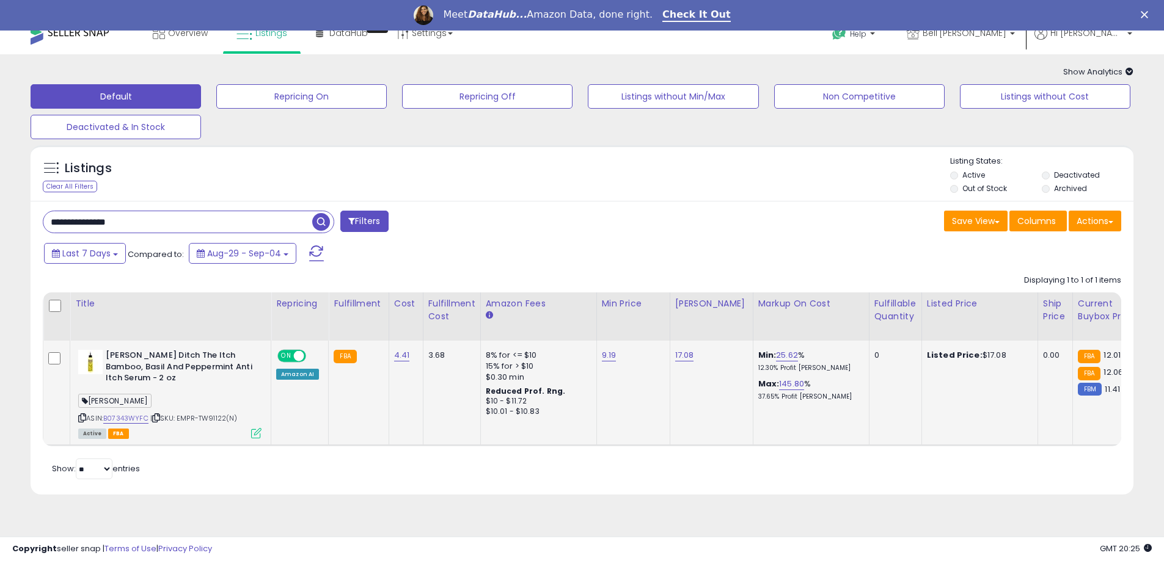
click at [257, 432] on icon at bounding box center [256, 433] width 10 height 10
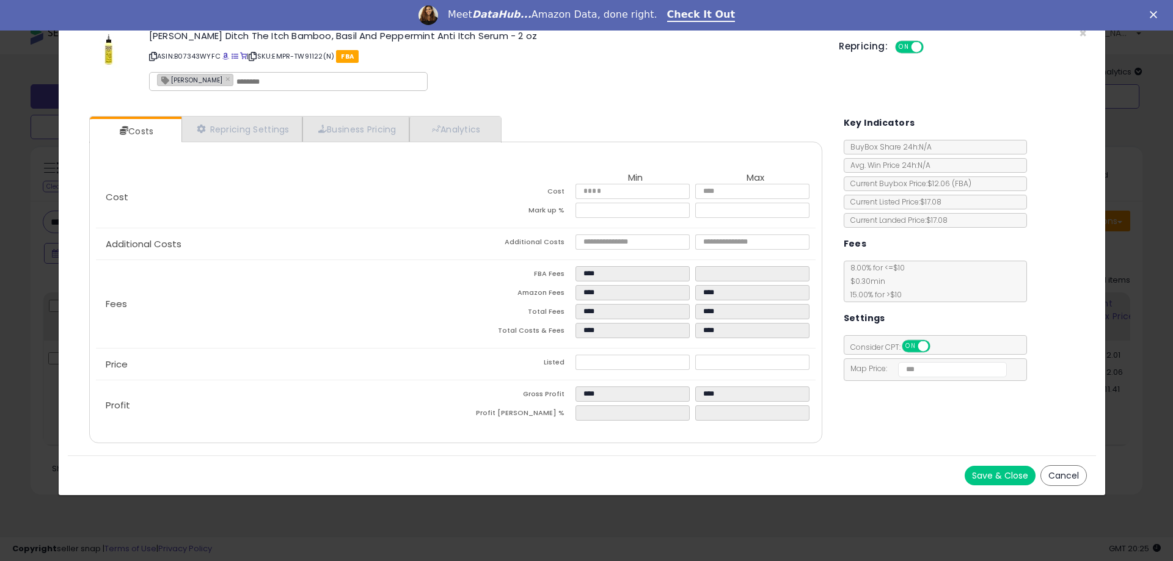
click at [1049, 476] on button "Cancel" at bounding box center [1063, 475] width 46 height 21
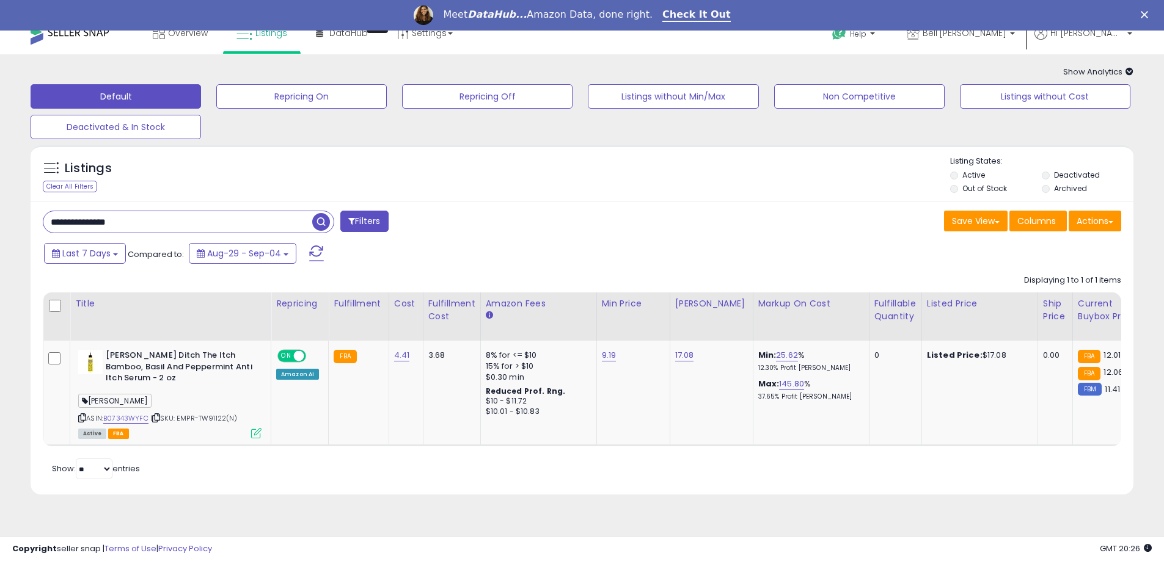
paste input "text"
click at [327, 228] on span "button" at bounding box center [321, 222] width 18 height 18
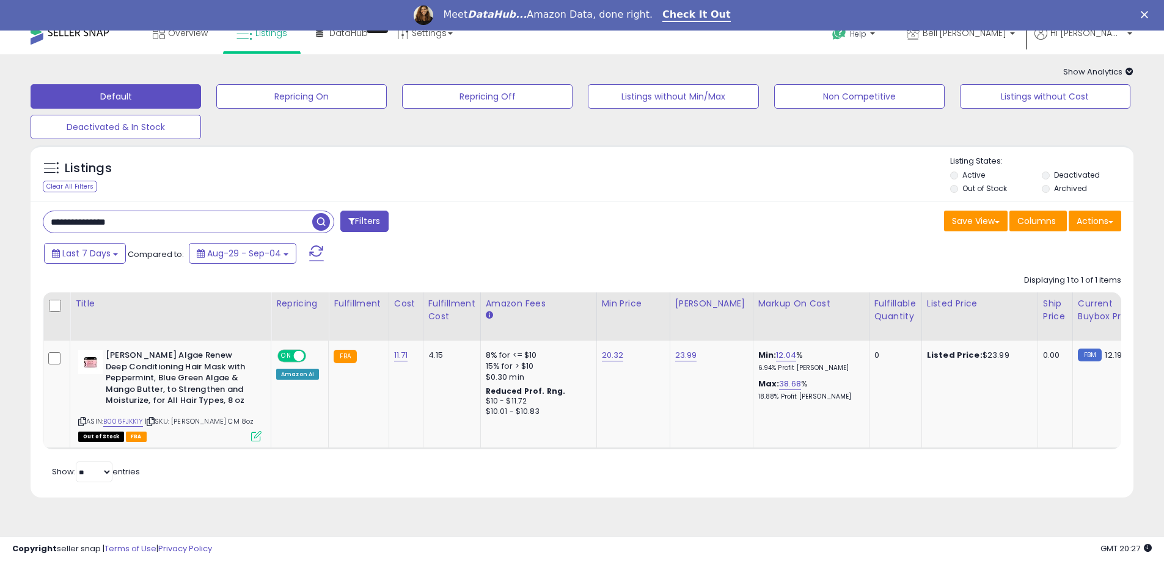
paste input "*"
click at [316, 222] on span "button" at bounding box center [321, 222] width 18 height 18
click at [257, 431] on icon at bounding box center [256, 436] width 10 height 10
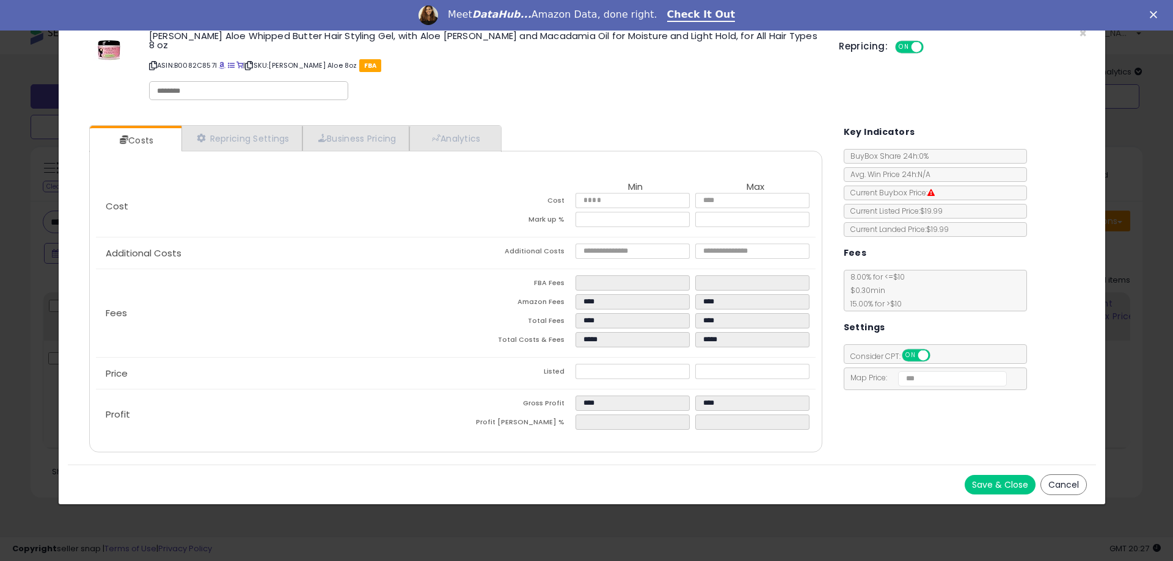
click at [1068, 475] on button "Cancel" at bounding box center [1063, 485] width 46 height 21
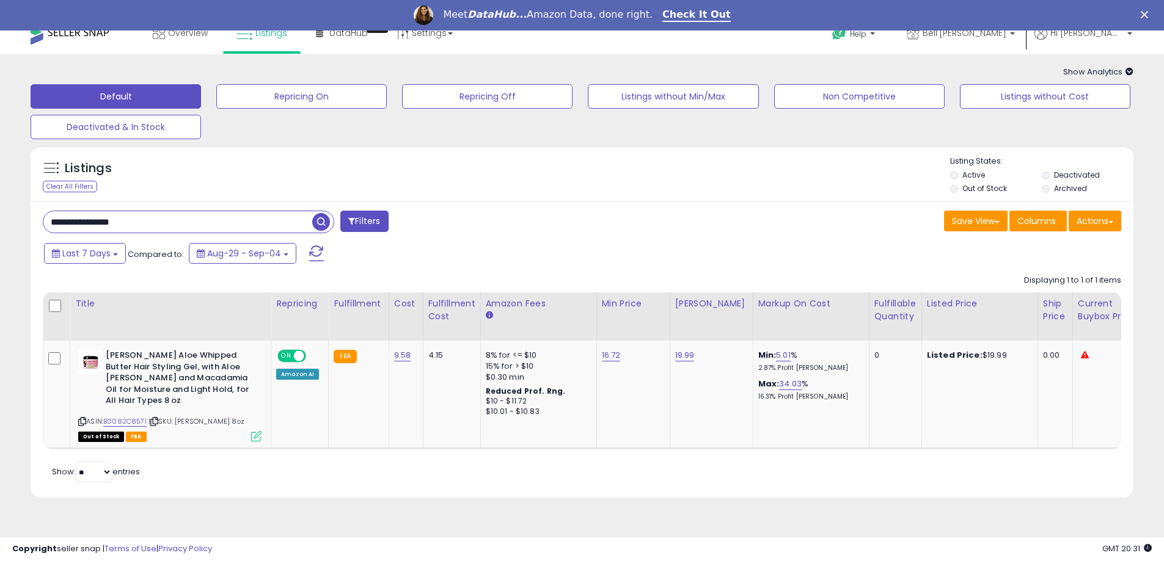
click at [192, 224] on input "**********" at bounding box center [177, 221] width 269 height 21
paste input "text"
click at [316, 225] on span "button" at bounding box center [321, 222] width 18 height 18
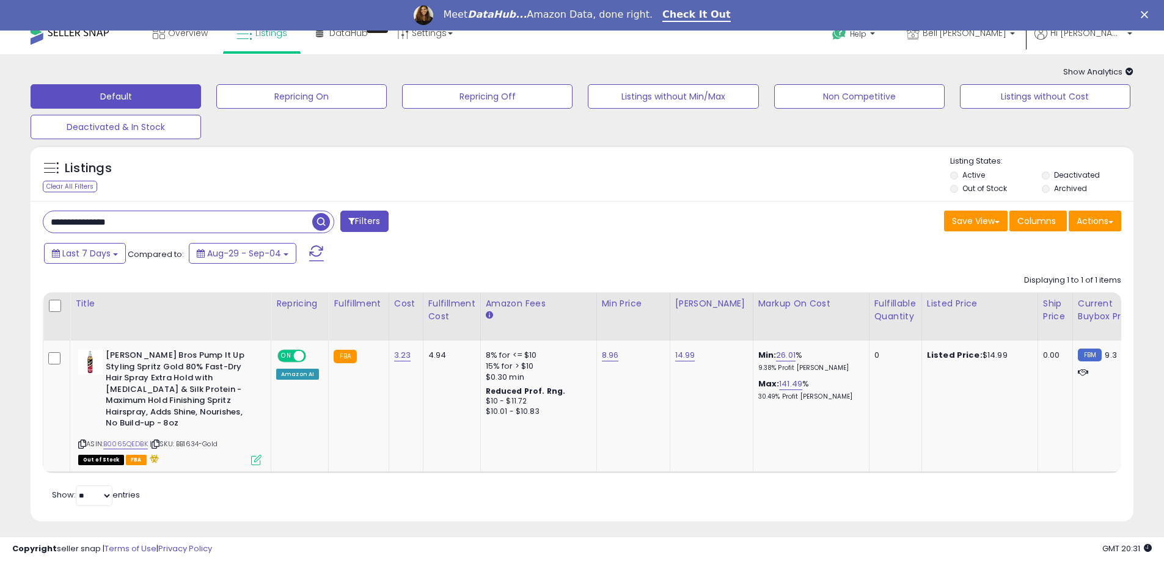
paste input "text"
drag, startPoint x: 323, startPoint y: 227, endPoint x: 312, endPoint y: 346, distance: 120.2
click at [323, 232] on span at bounding box center [322, 221] width 21 height 21
click at [259, 455] on icon at bounding box center [256, 460] width 10 height 10
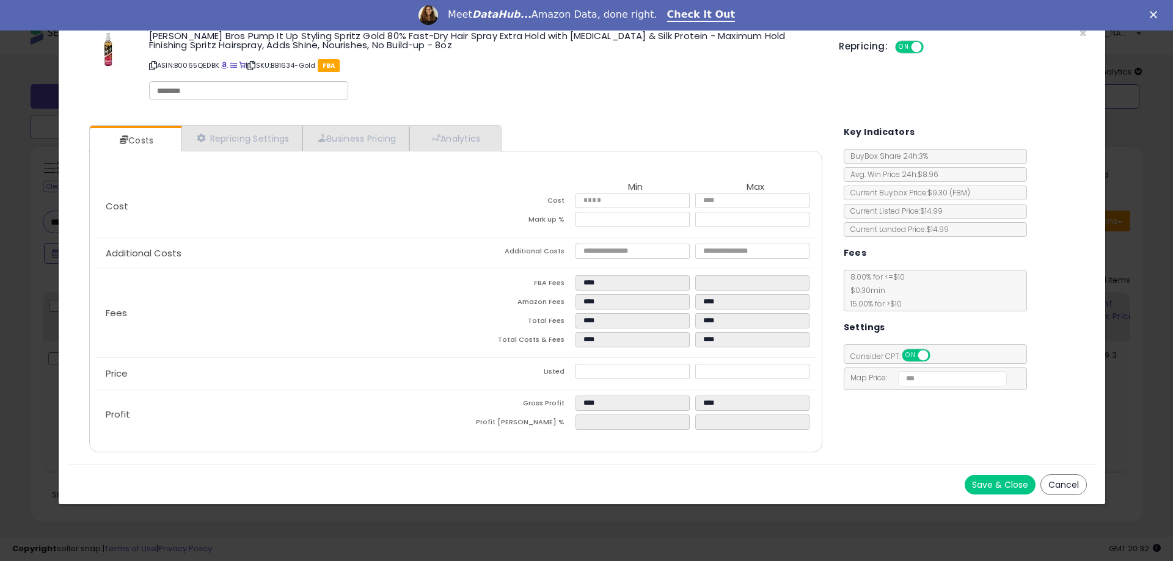
click at [1071, 486] on button "Cancel" at bounding box center [1063, 485] width 46 height 21
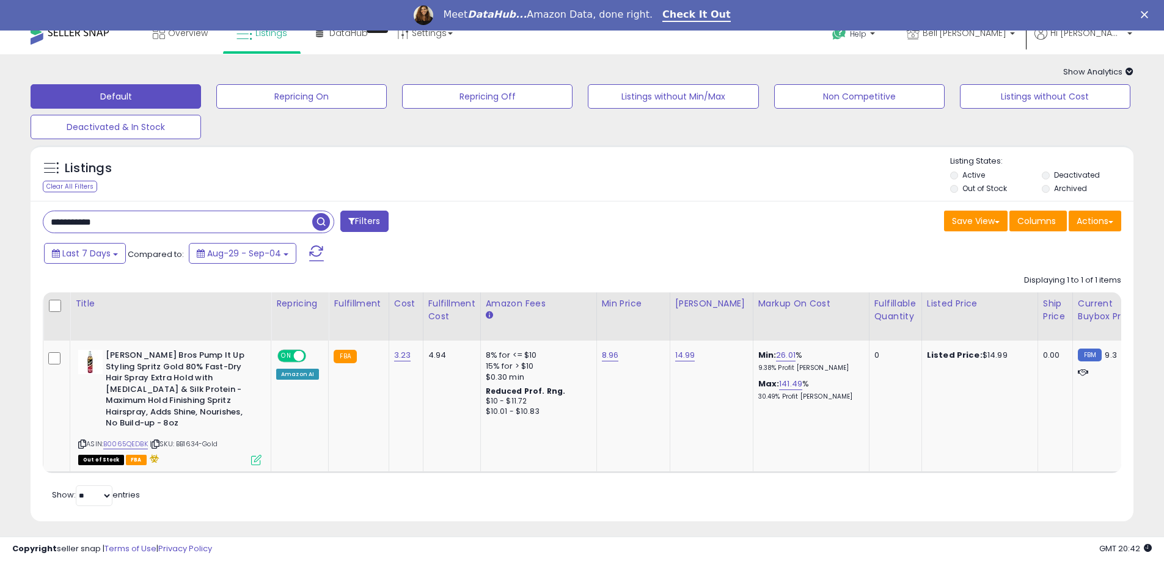
drag, startPoint x: 161, startPoint y: 221, endPoint x: -53, endPoint y: 227, distance: 214.5
click at [0, 227] on html "Unable to login Retrieving listings data.. has not yet accepted the Terms of Us…" at bounding box center [582, 264] width 1164 height 561
paste input "text"
type input "********"
click at [323, 223] on span "button" at bounding box center [321, 222] width 18 height 18
